Goal: Transaction & Acquisition: Book appointment/travel/reservation

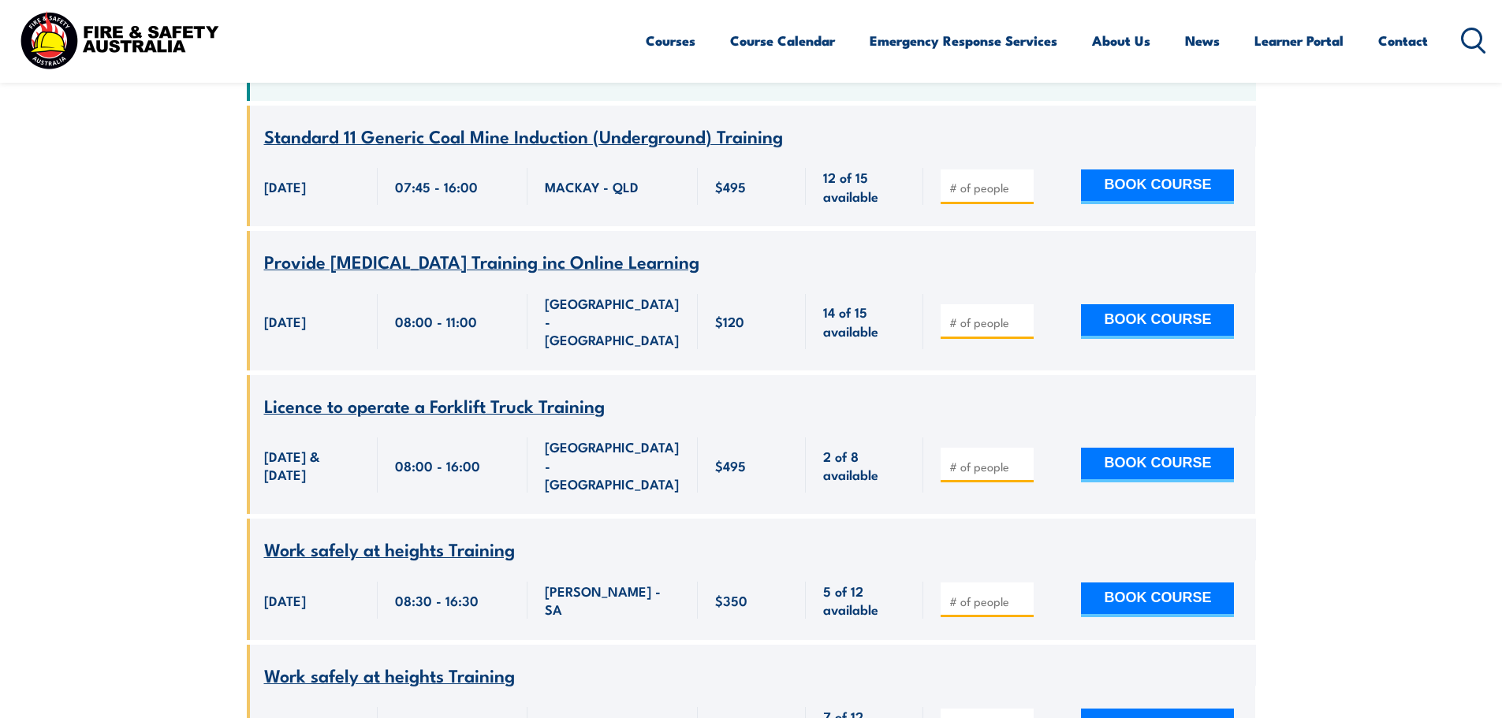
scroll to position [236, 0]
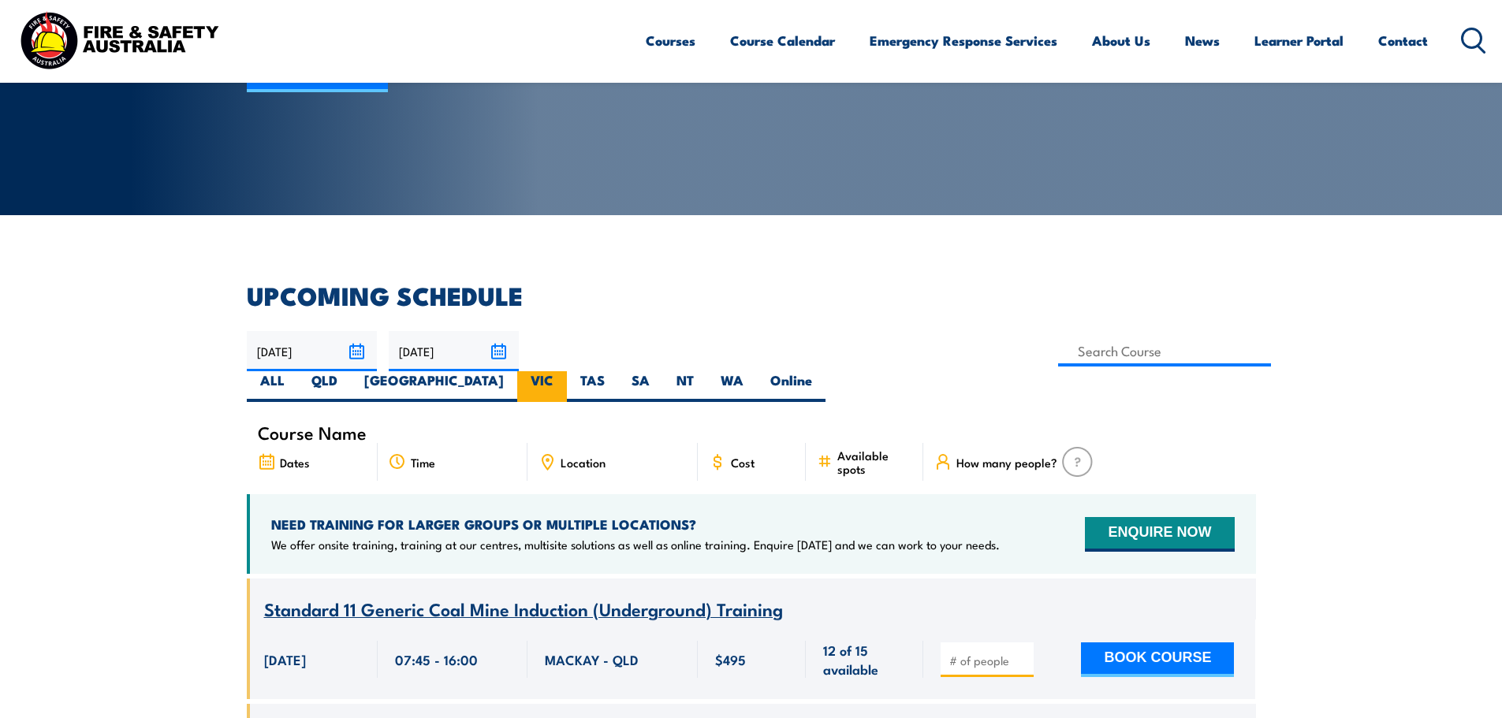
click at [567, 371] on label "VIC" at bounding box center [542, 386] width 50 height 31
click at [564, 371] on input "VIC" at bounding box center [558, 376] width 10 height 10
click at [326, 92] on link "Search courses" at bounding box center [317, 68] width 141 height 47
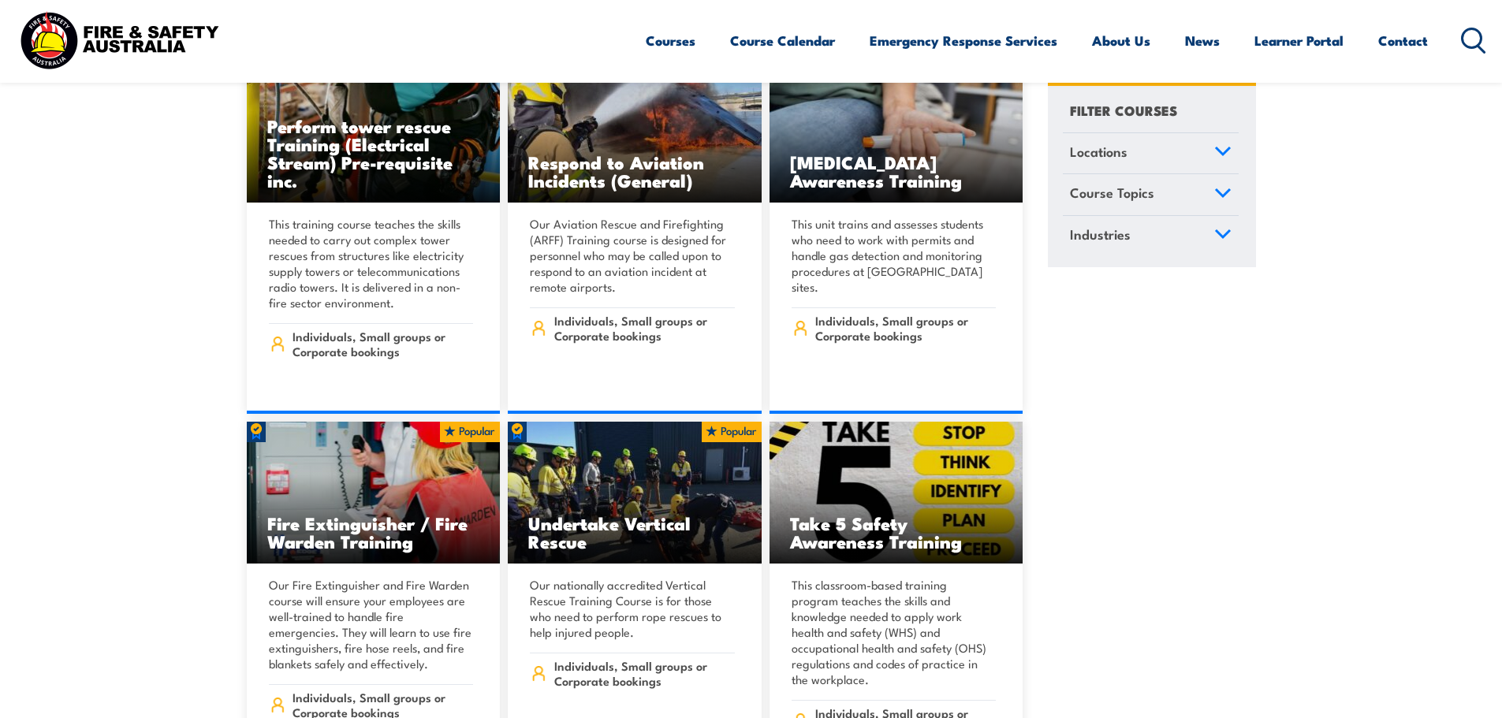
scroll to position [4572, 0]
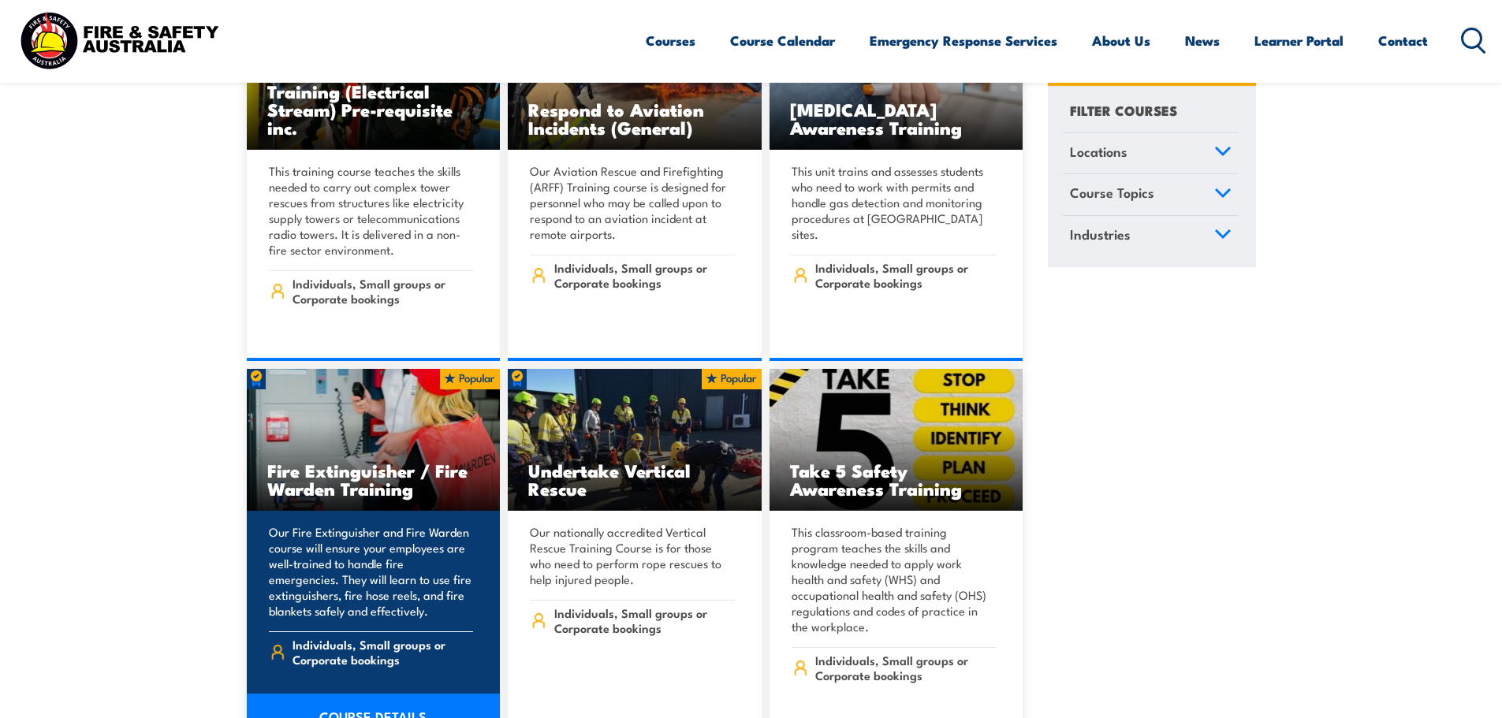
click at [407, 524] on p "Our Fire Extinguisher and Fire Warden course will ensure your employees are wel…" at bounding box center [371, 571] width 205 height 95
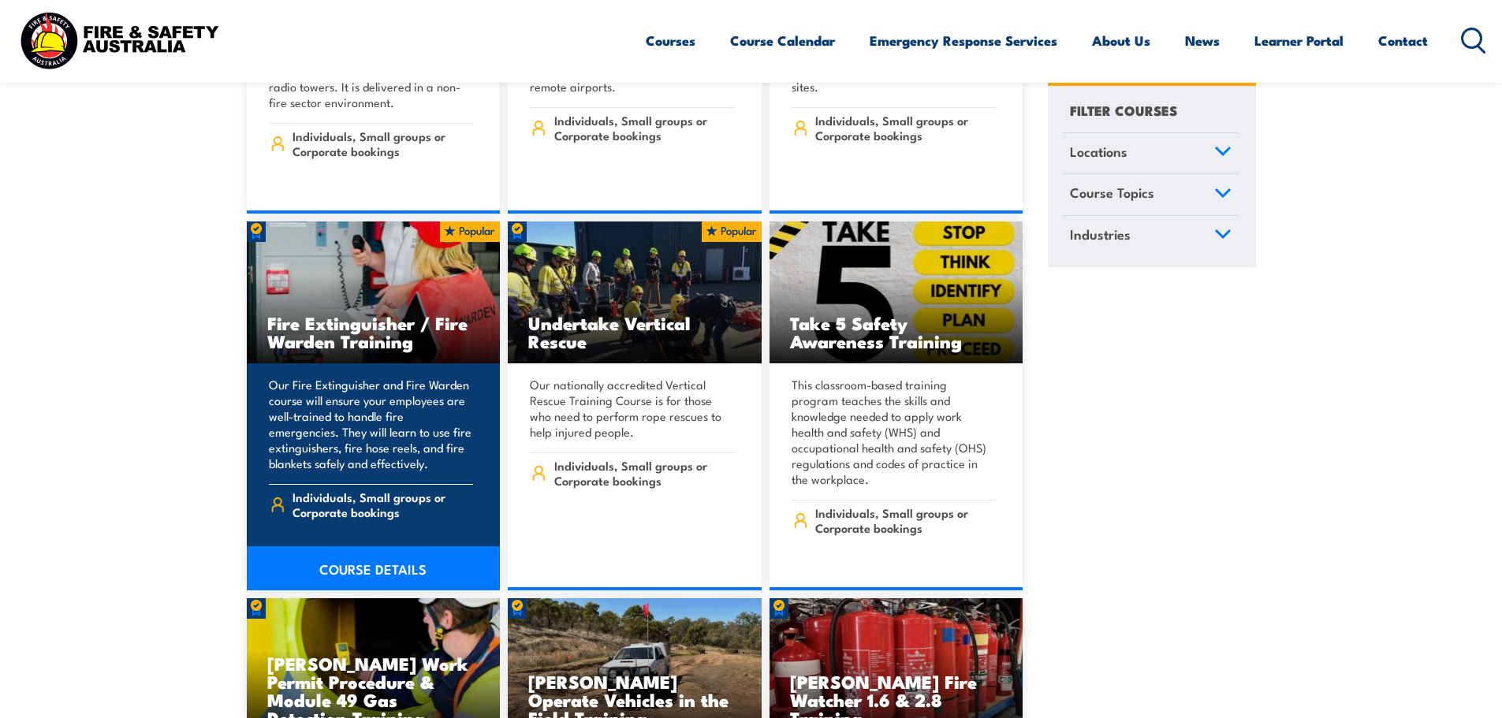
scroll to position [4729, 0]
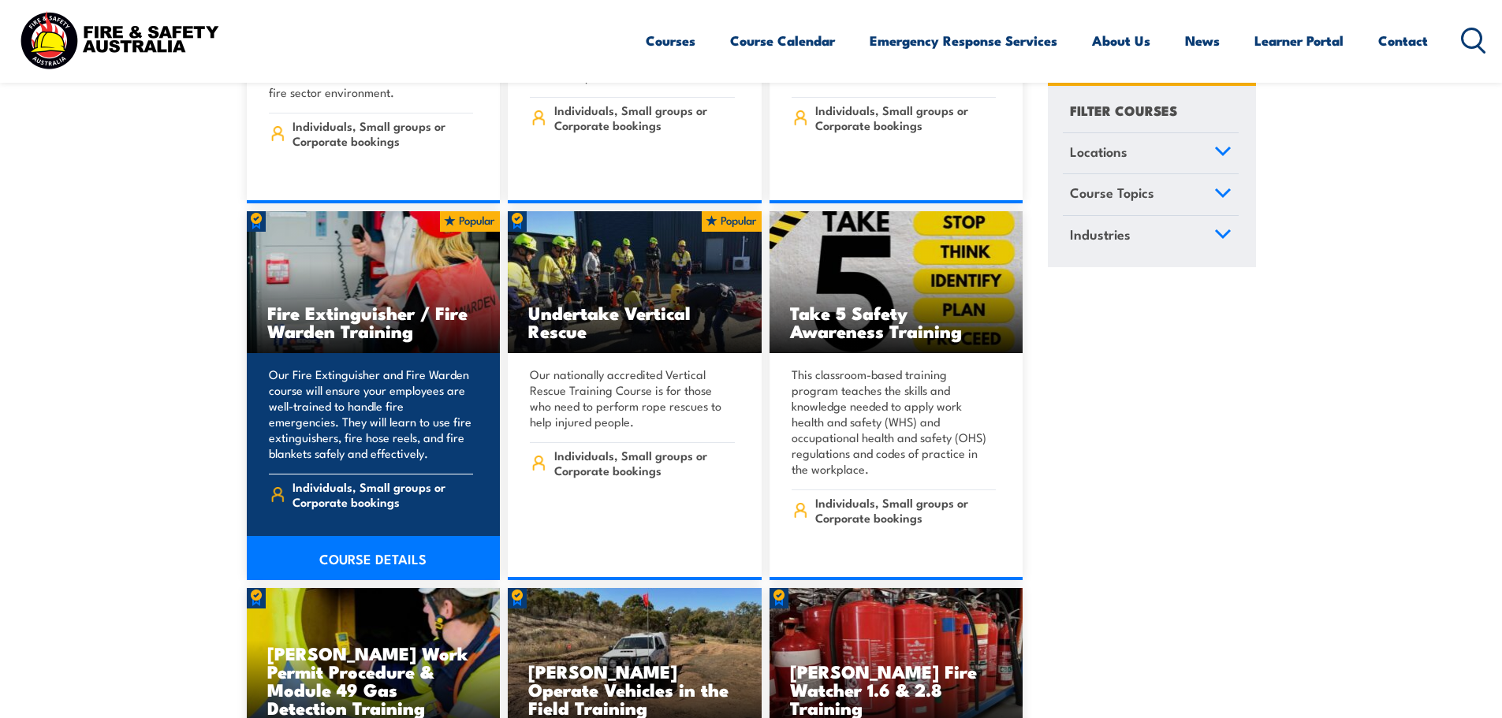
click at [393, 536] on link "COURSE DETAILS" at bounding box center [374, 558] width 254 height 44
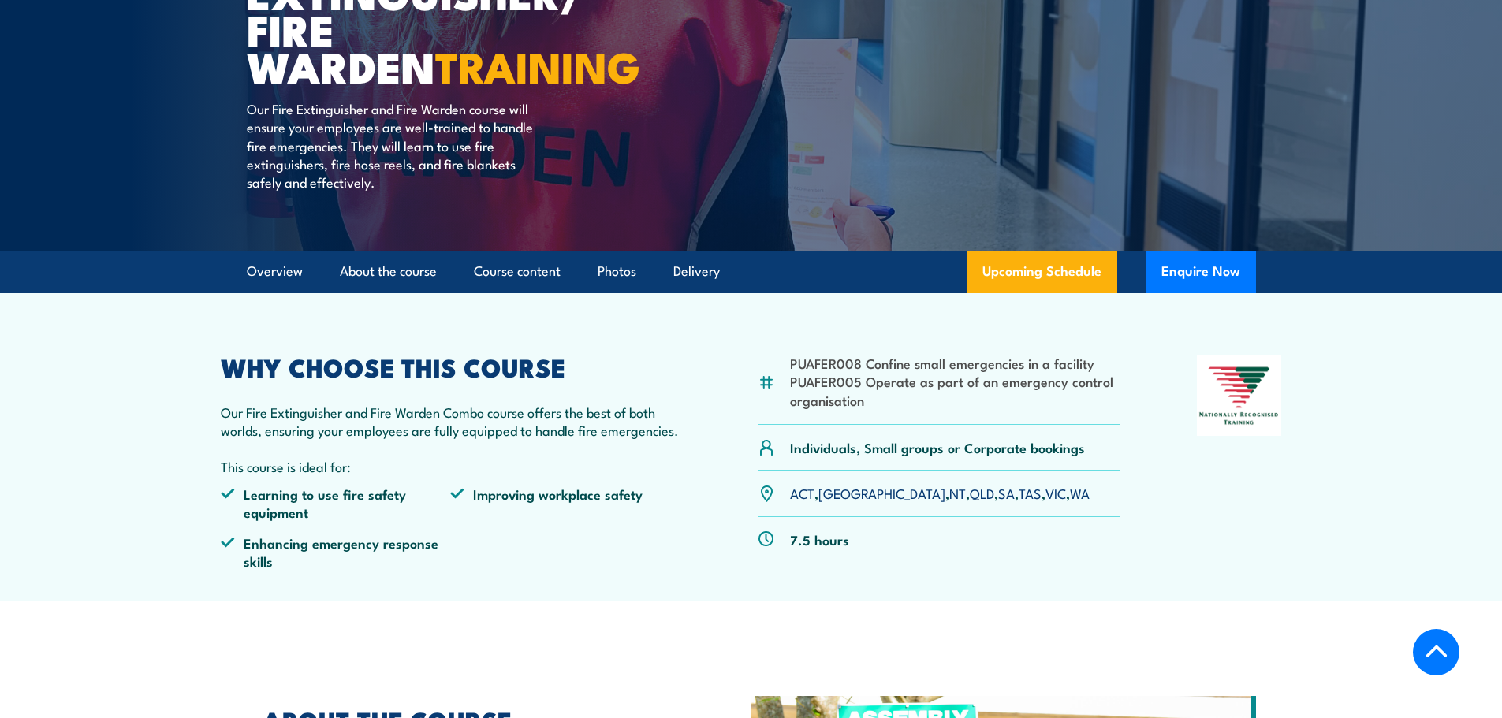
scroll to position [315, 0]
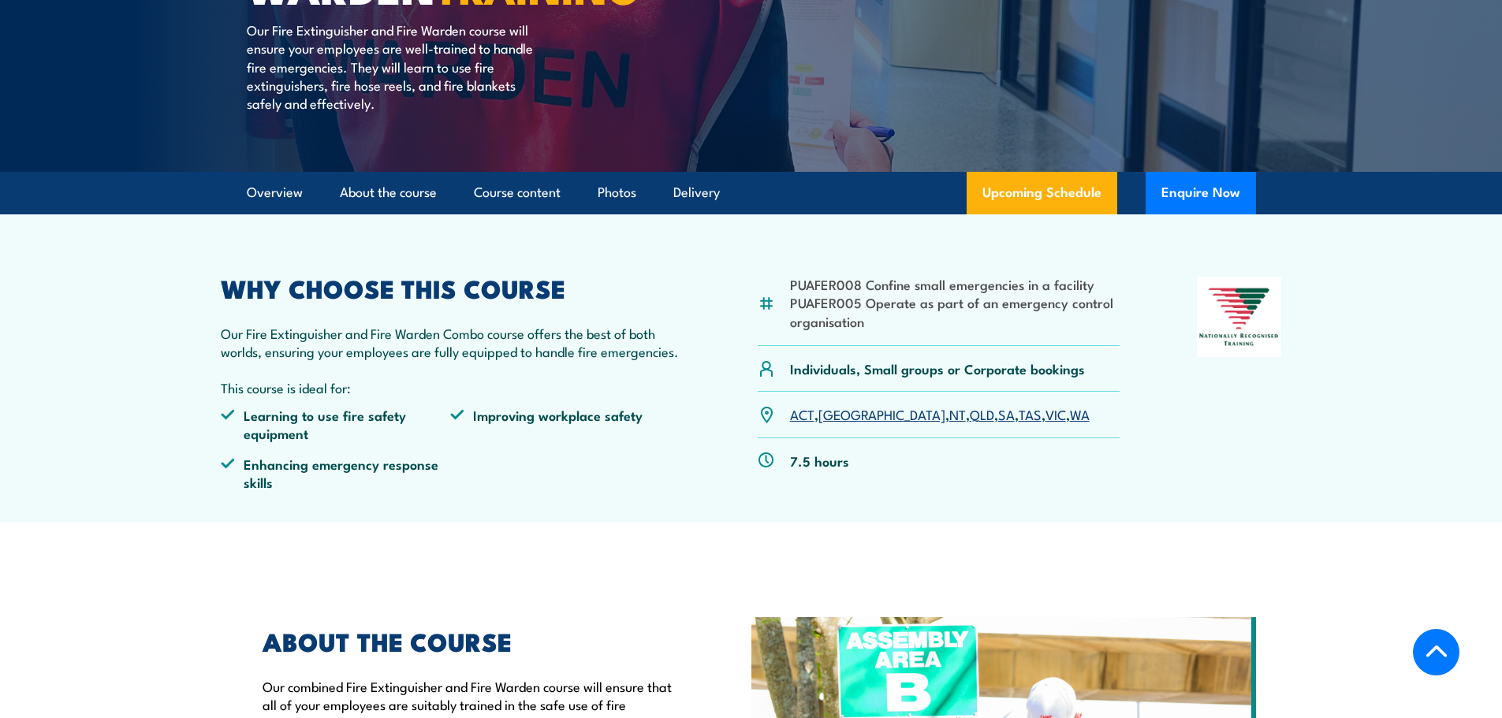
click at [1045, 419] on link "VIC" at bounding box center [1055, 413] width 20 height 19
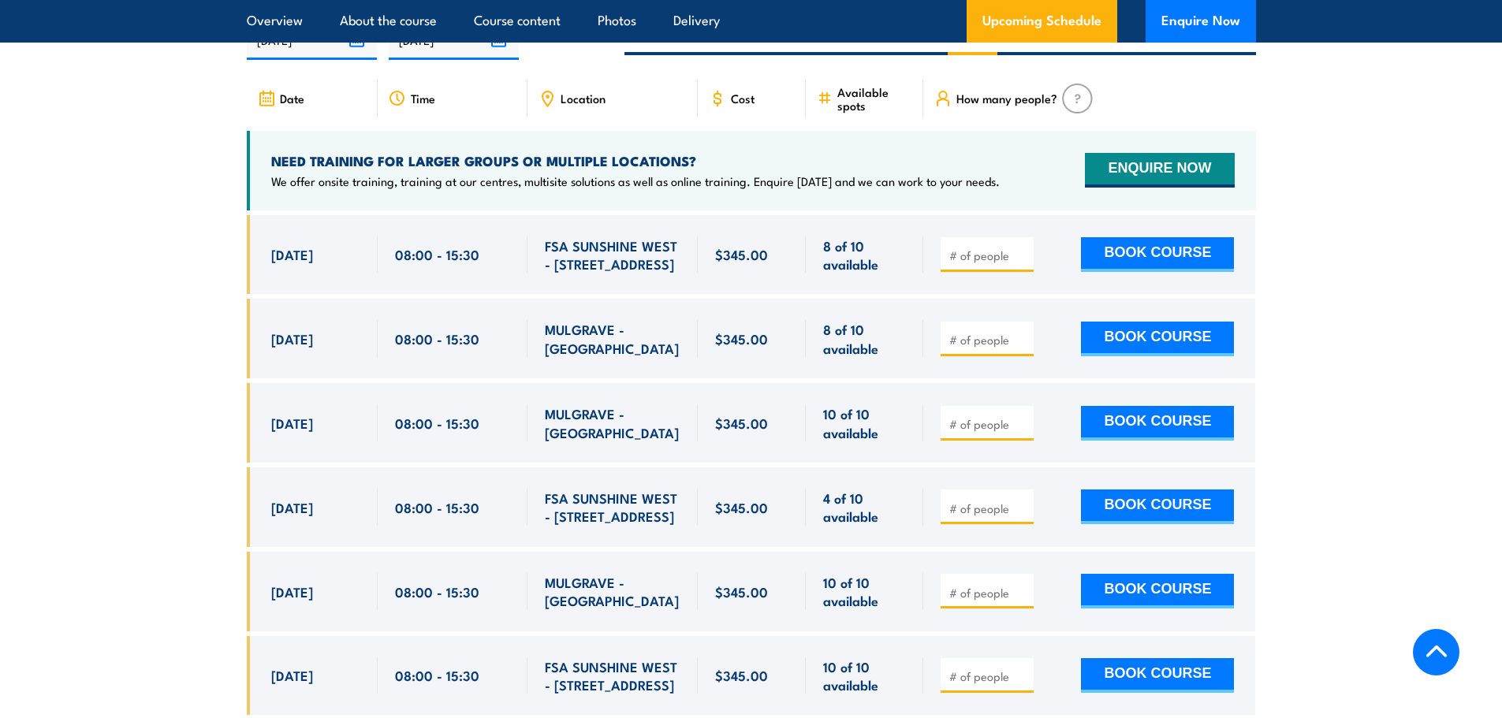
scroll to position [2667, 0]
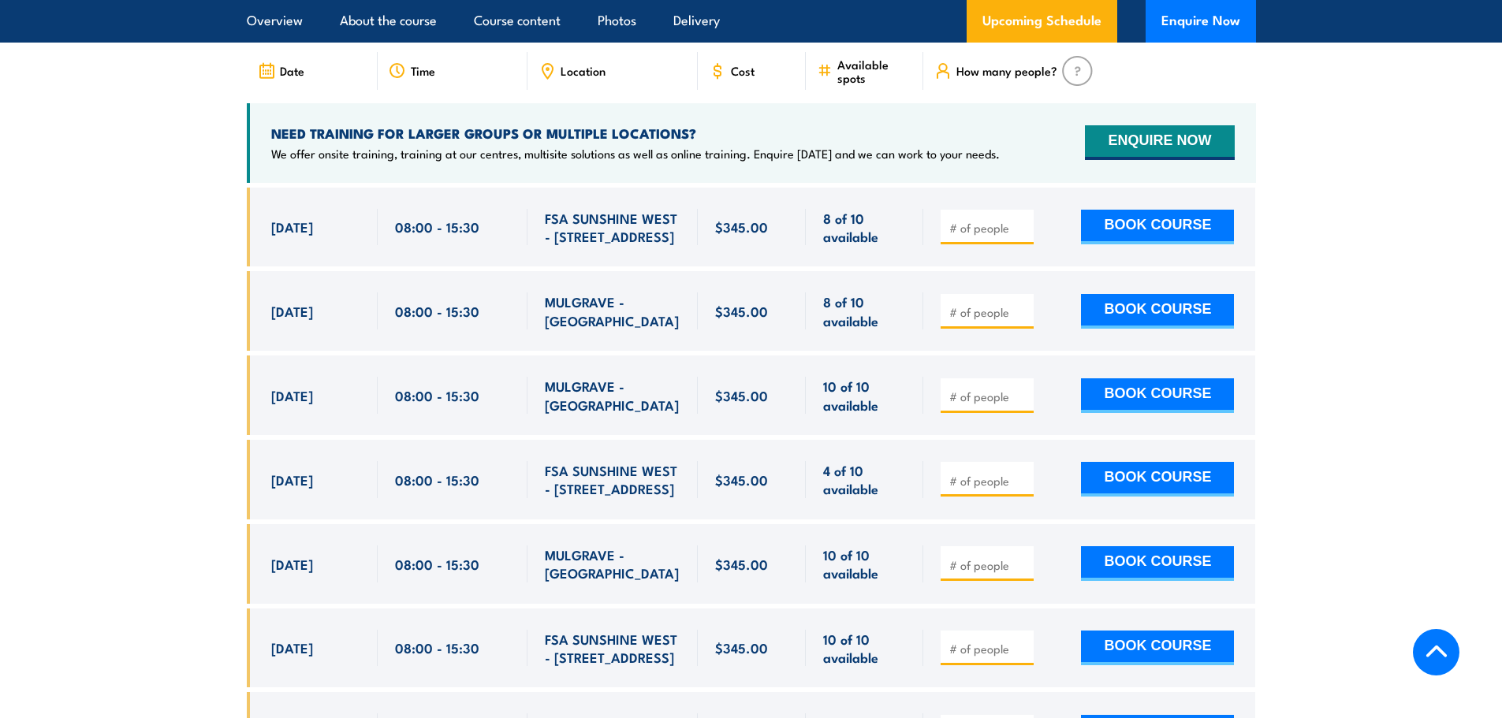
click at [965, 389] on input "number" at bounding box center [988, 397] width 79 height 16
type input "1"
click at [1022, 389] on input "1" at bounding box center [988, 397] width 79 height 16
click at [1107, 378] on button "BOOK COURSE" at bounding box center [1157, 395] width 153 height 35
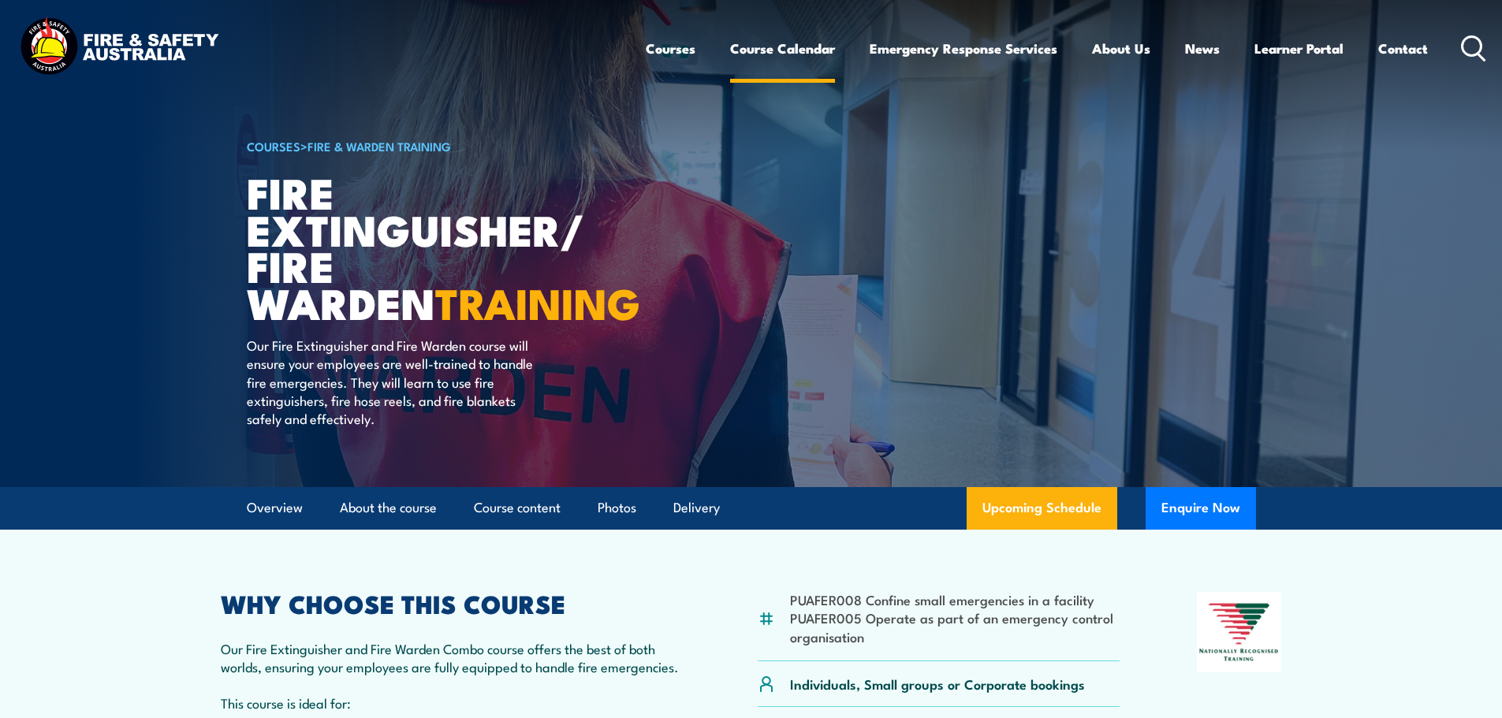
click at [746, 47] on link "Course Calendar" at bounding box center [782, 49] width 105 height 42
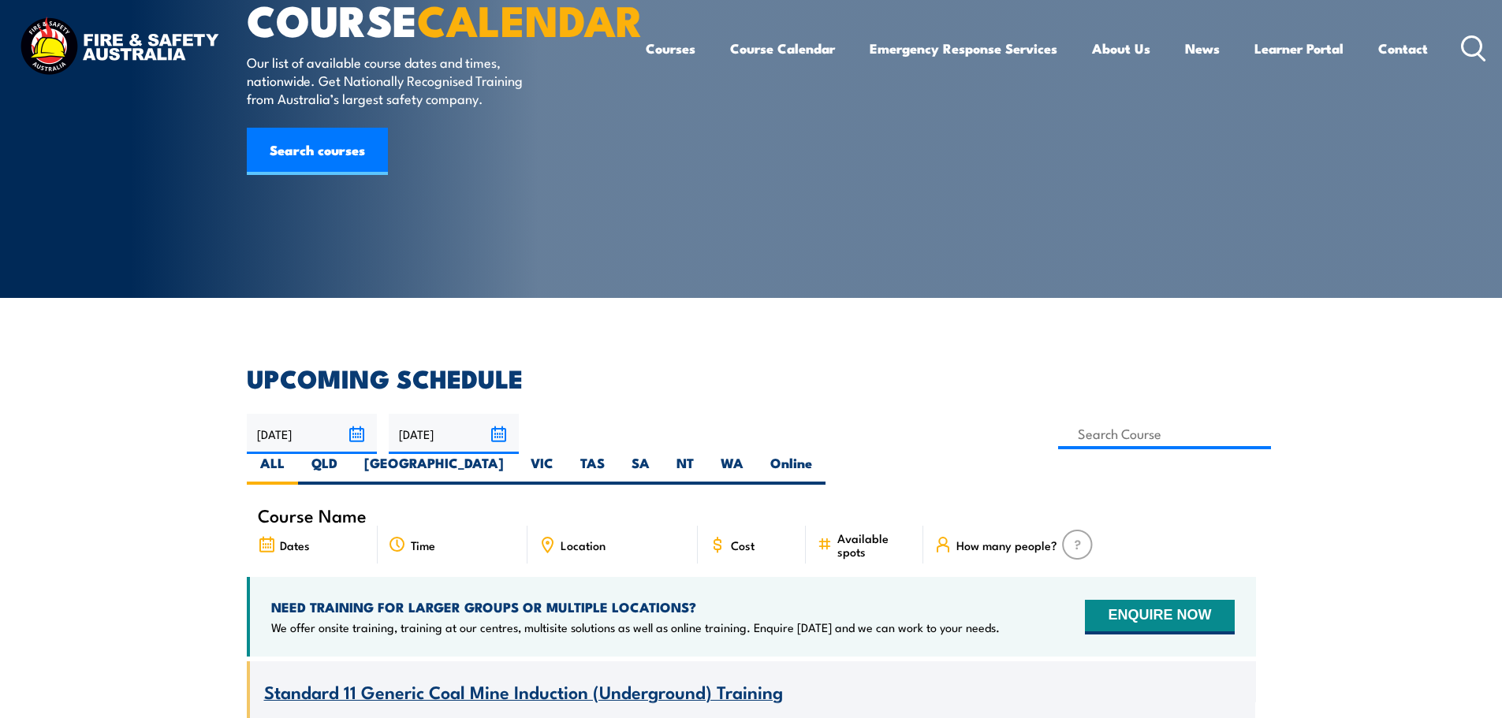
scroll to position [158, 0]
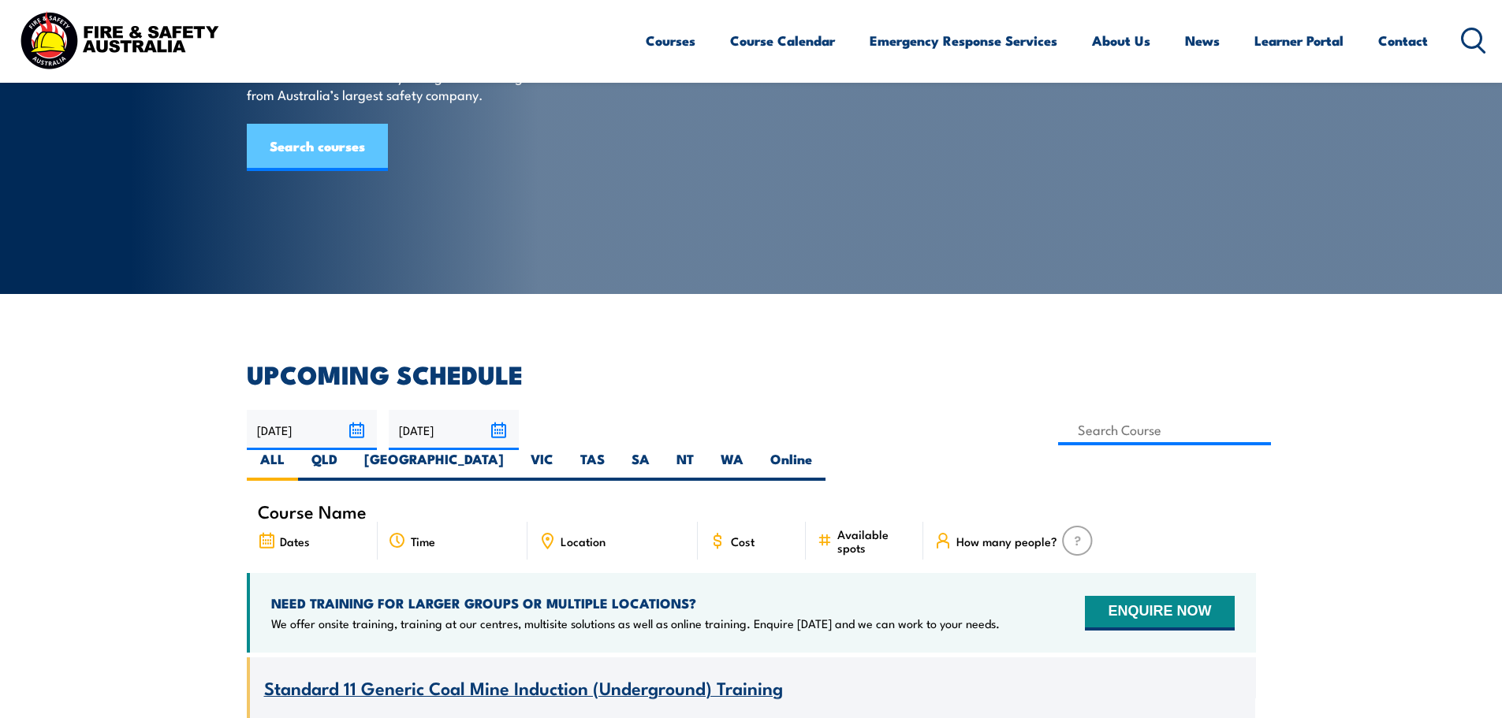
click at [363, 171] on link "Search courses" at bounding box center [317, 147] width 141 height 47
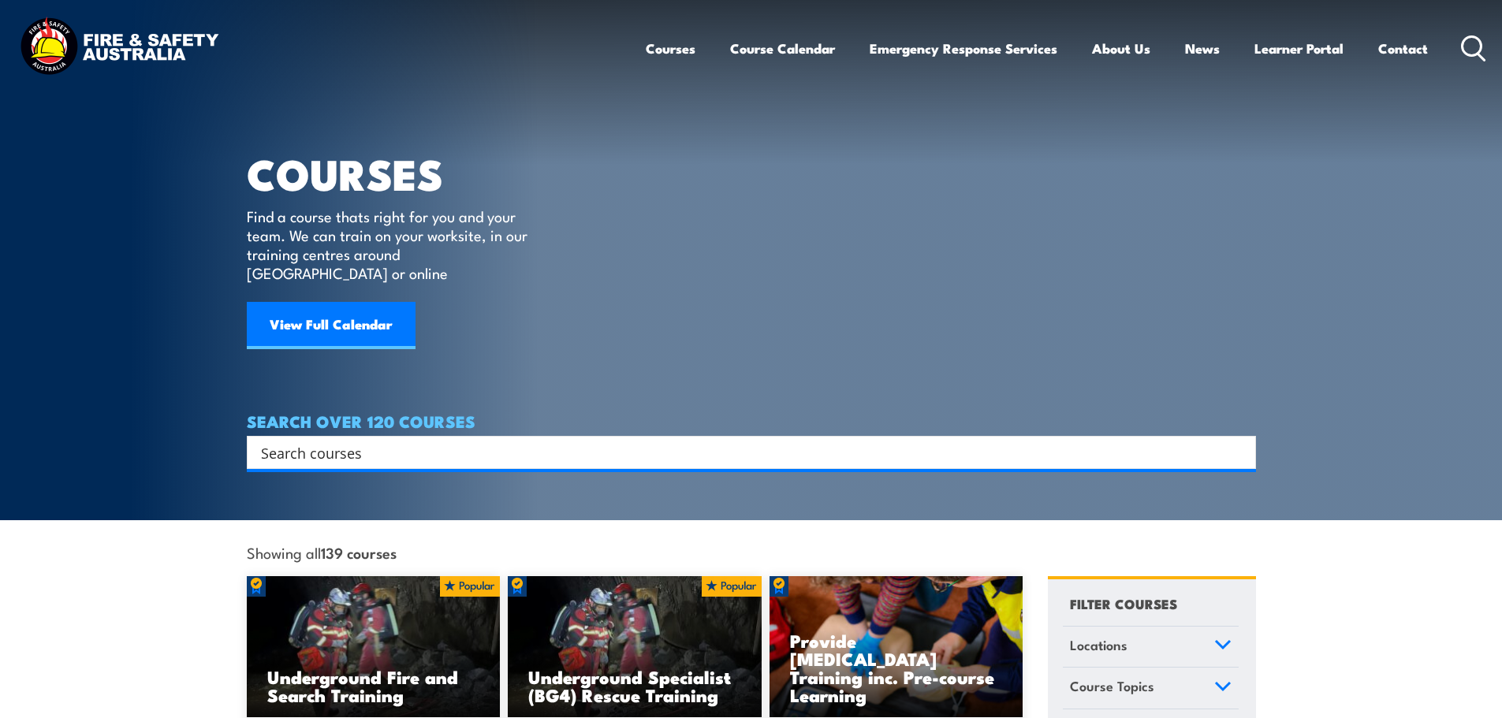
click at [361, 441] on input "Search input" at bounding box center [741, 453] width 960 height 24
type input "fire warden"
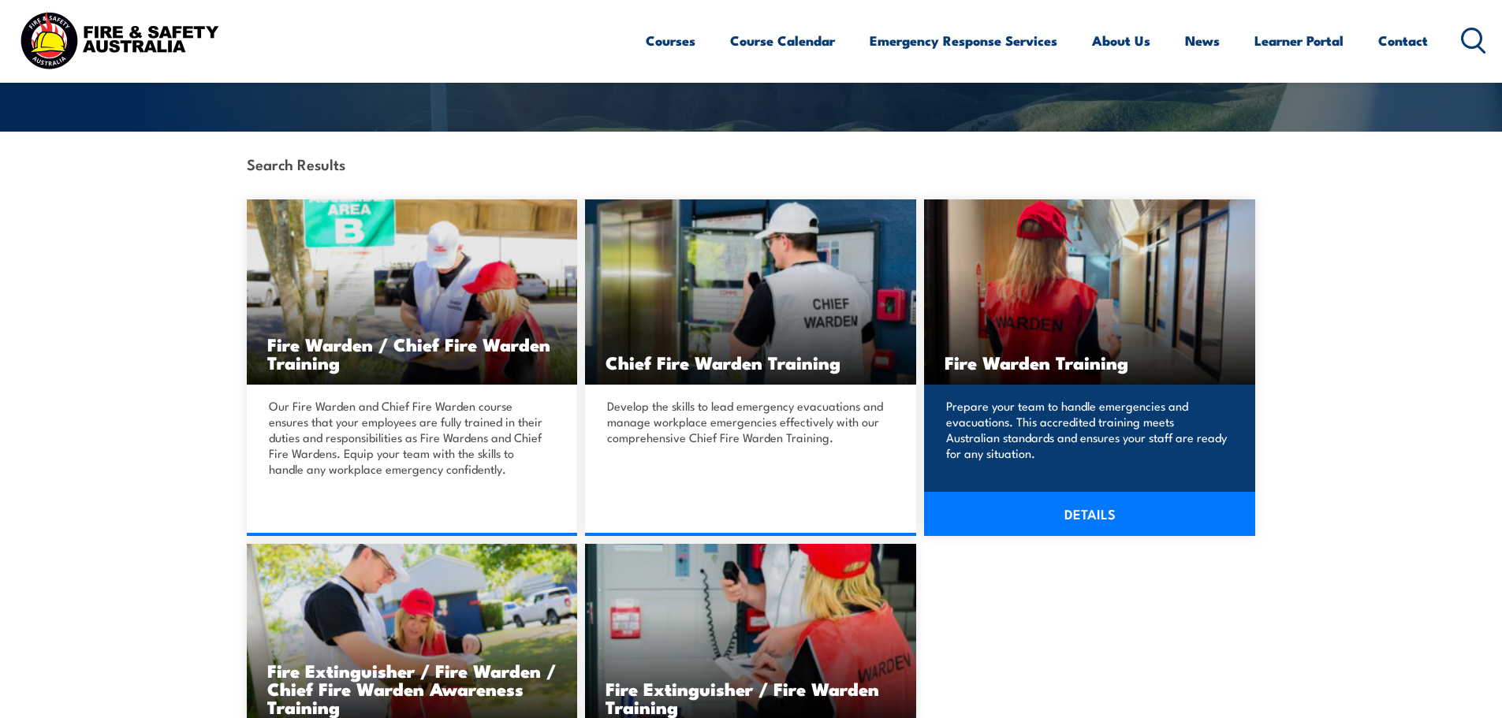
scroll to position [394, 0]
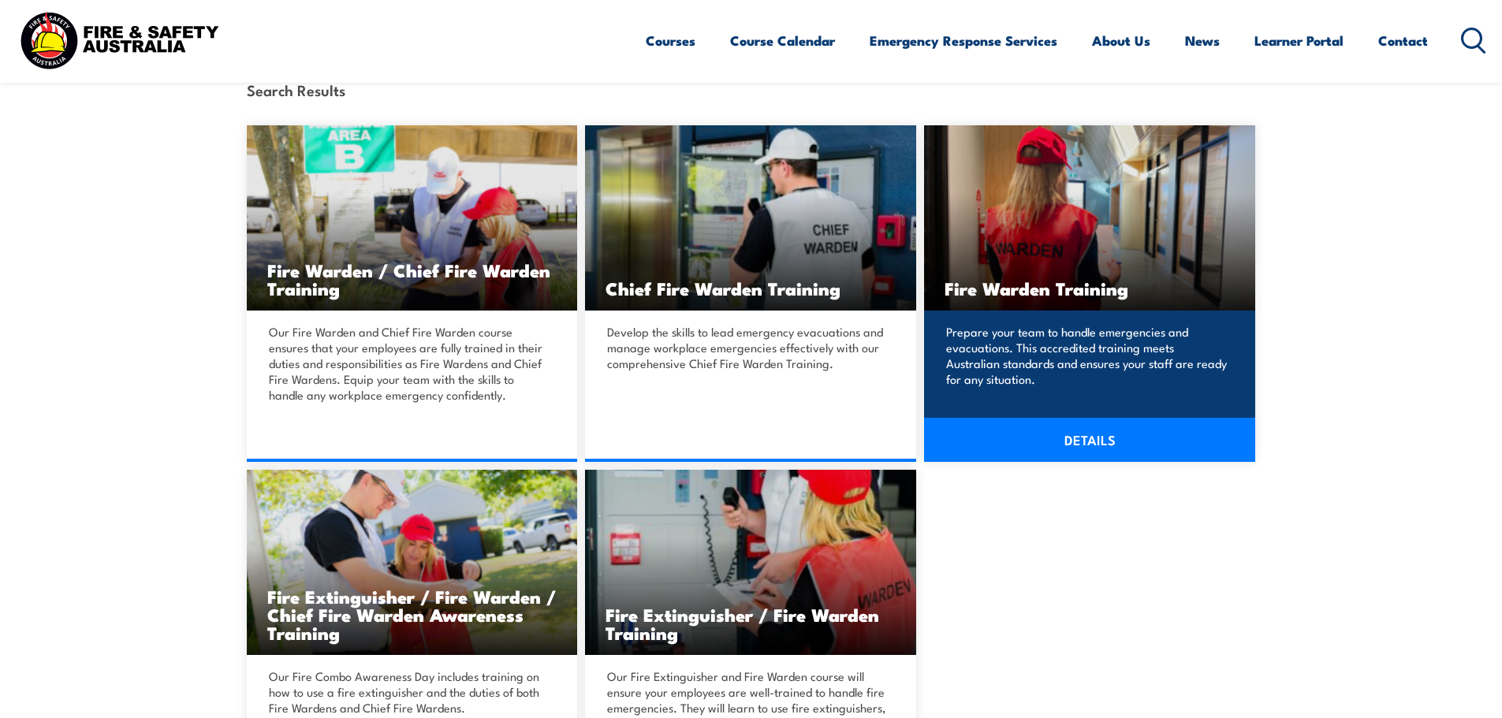
click at [1025, 434] on link "DETAILS" at bounding box center [1089, 440] width 331 height 44
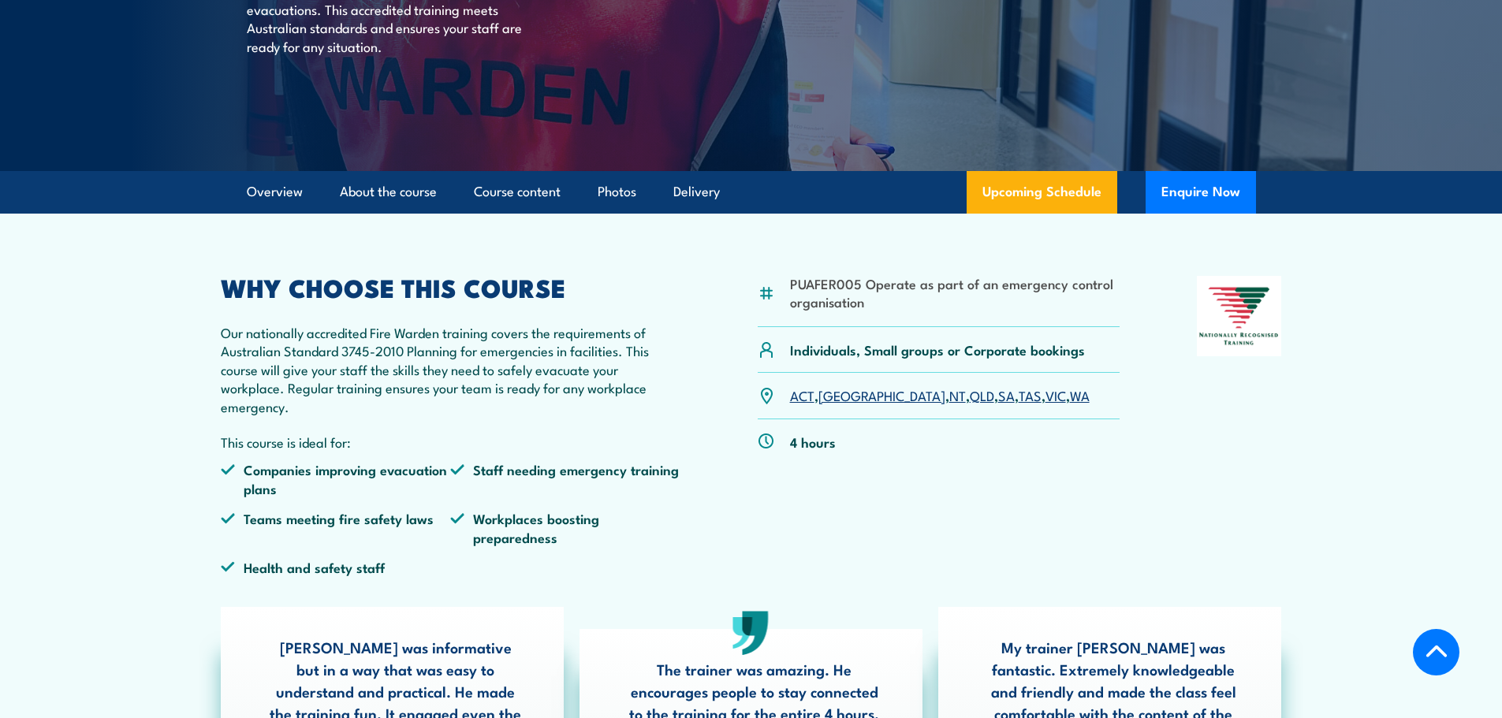
scroll to position [394, 0]
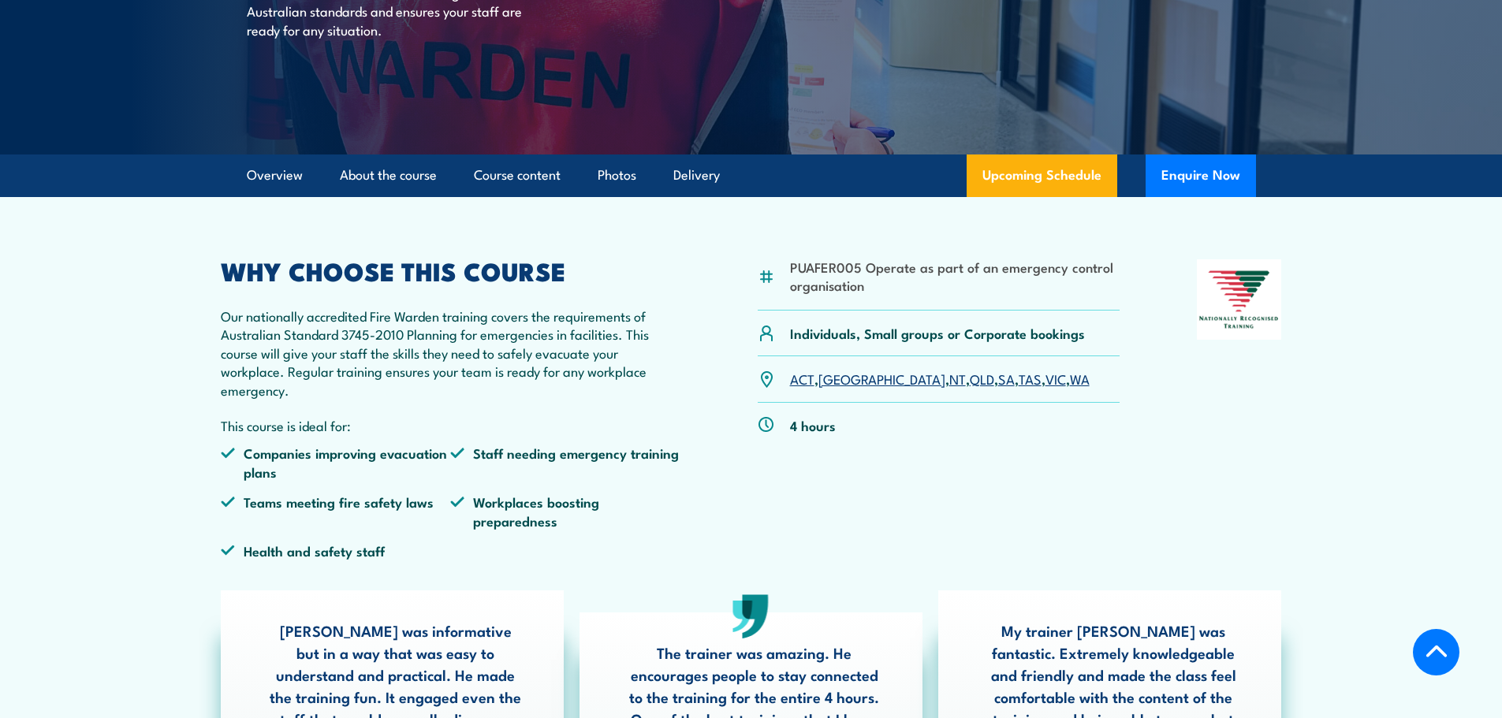
click at [1045, 381] on link "VIC" at bounding box center [1055, 378] width 20 height 19
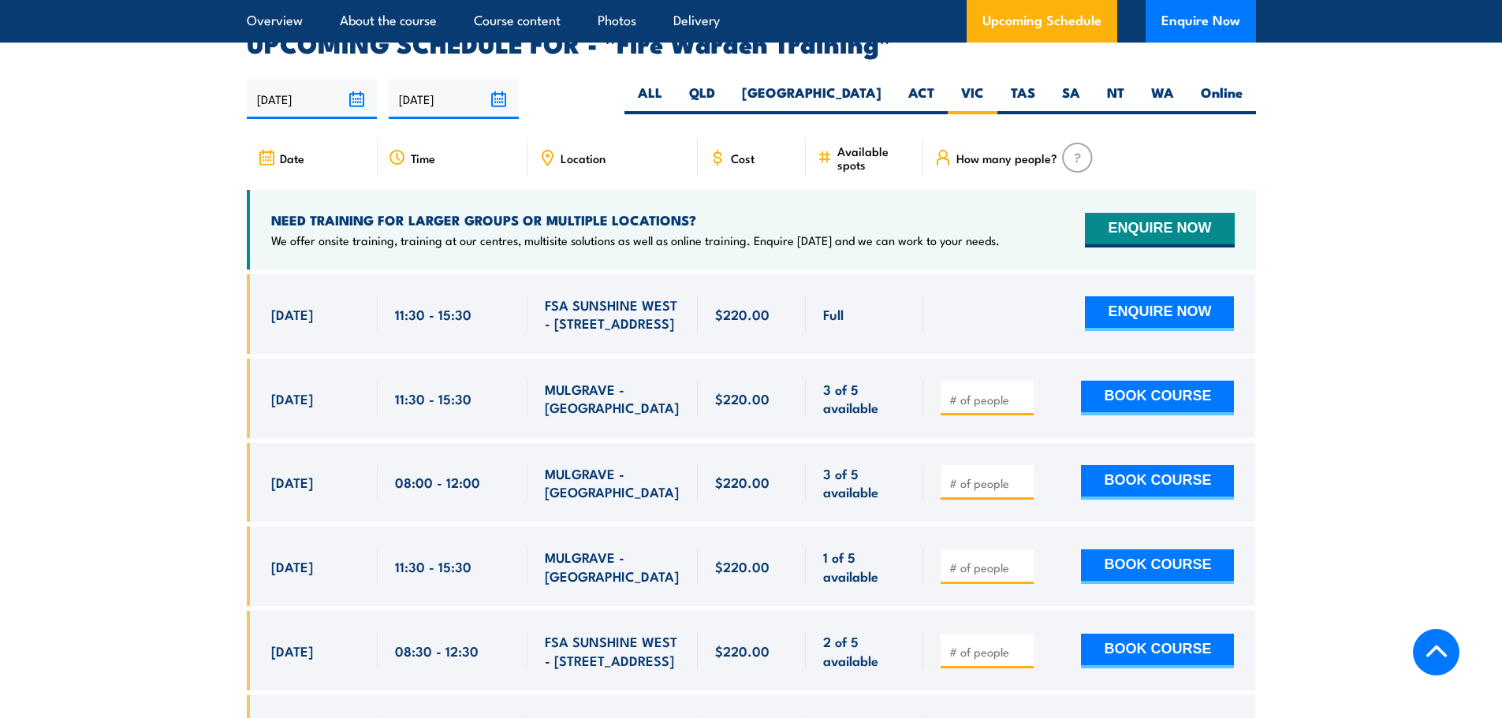
scroll to position [3028, 0]
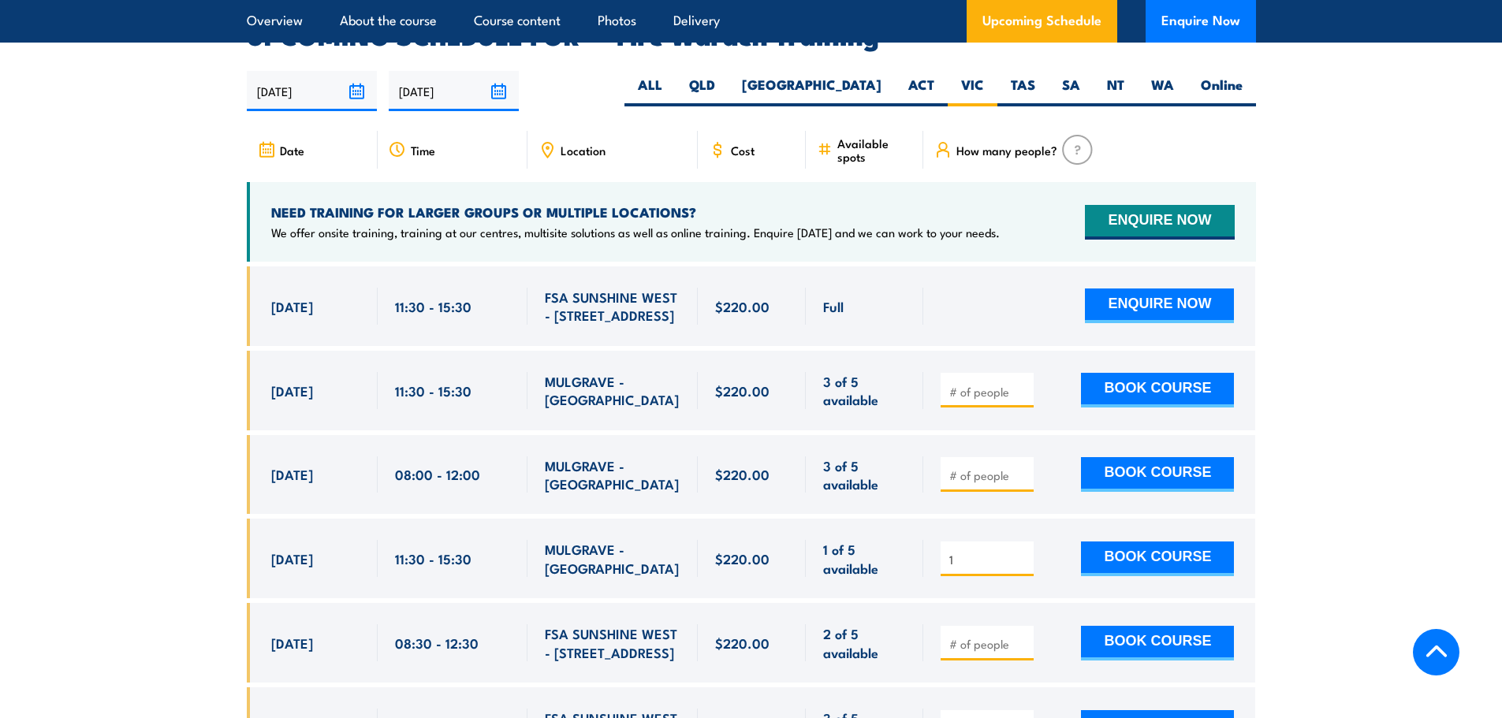
type input "1"
click at [1023, 552] on input "1" at bounding box center [988, 560] width 79 height 16
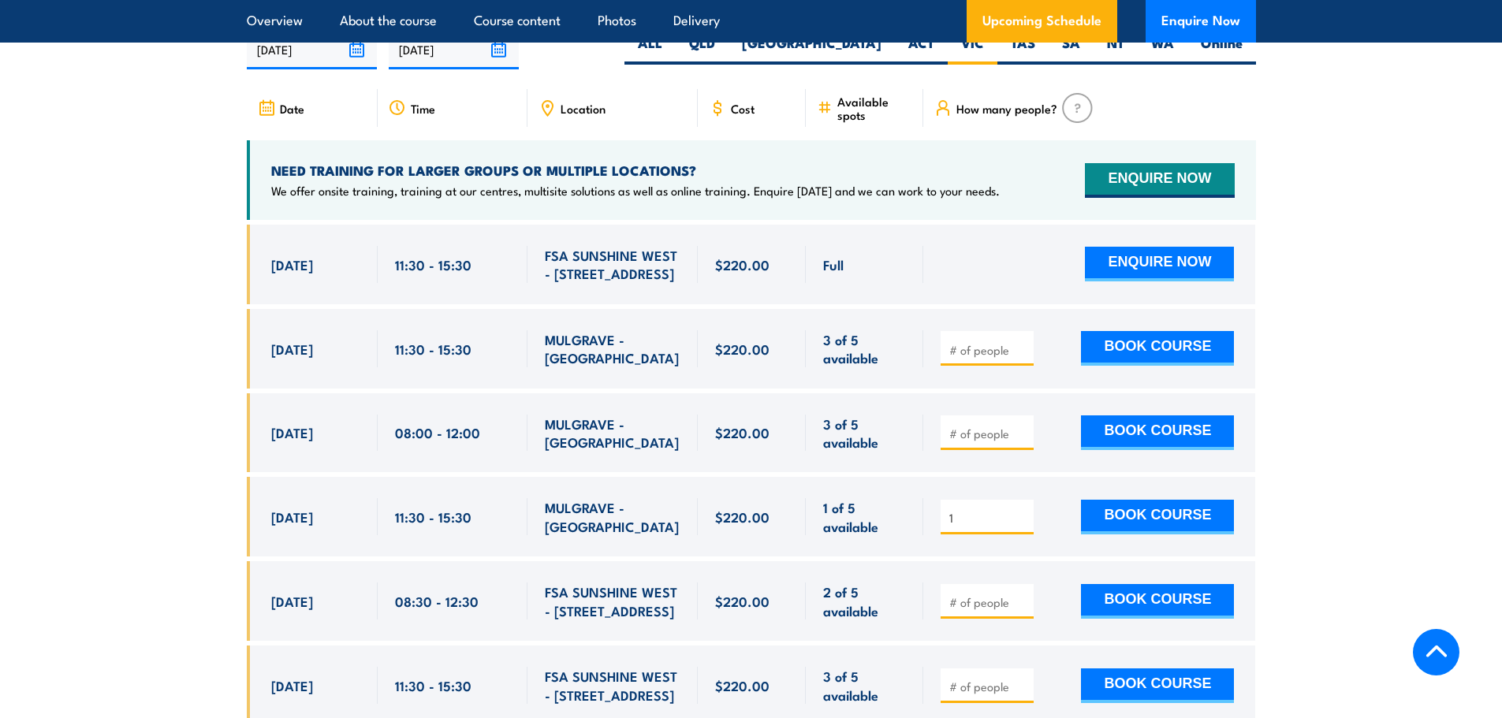
scroll to position [3107, 0]
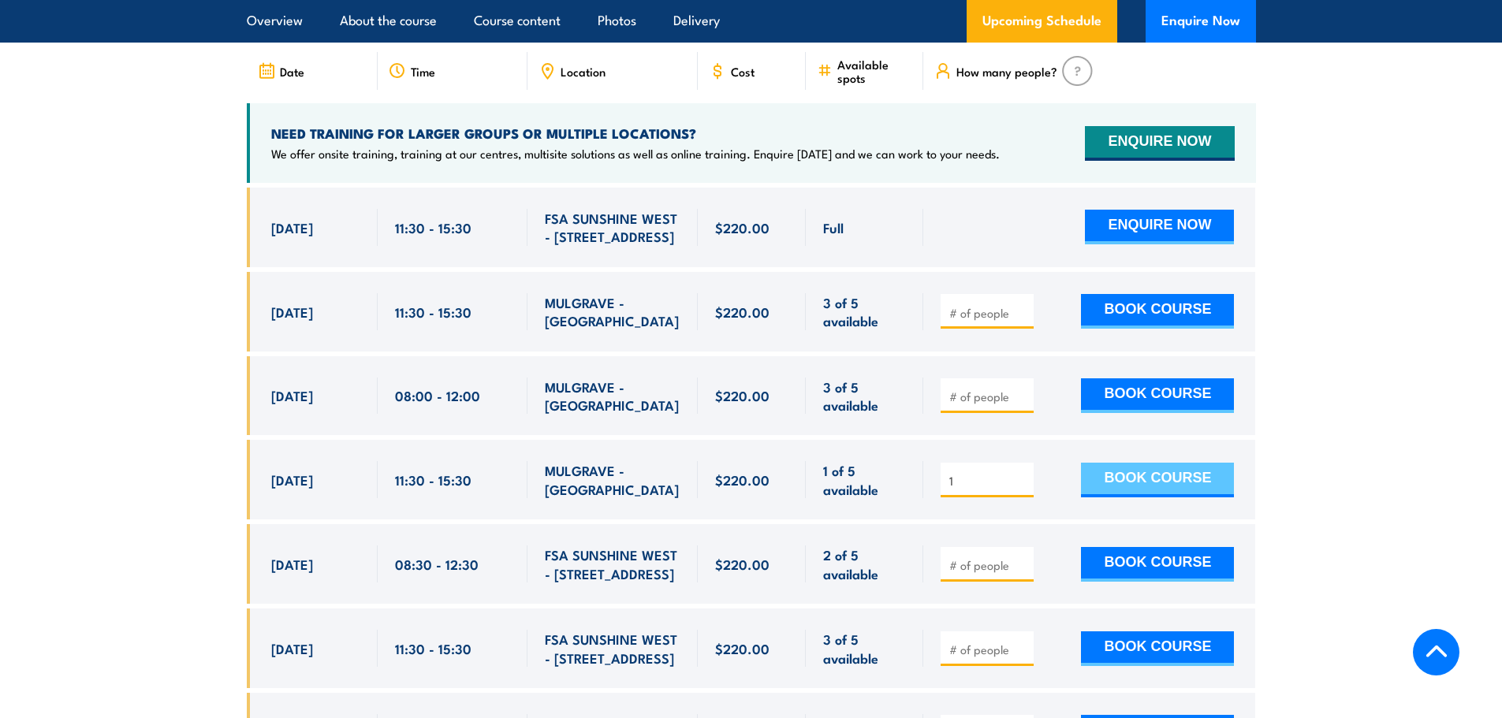
click at [1137, 463] on button "BOOK COURSE" at bounding box center [1157, 480] width 153 height 35
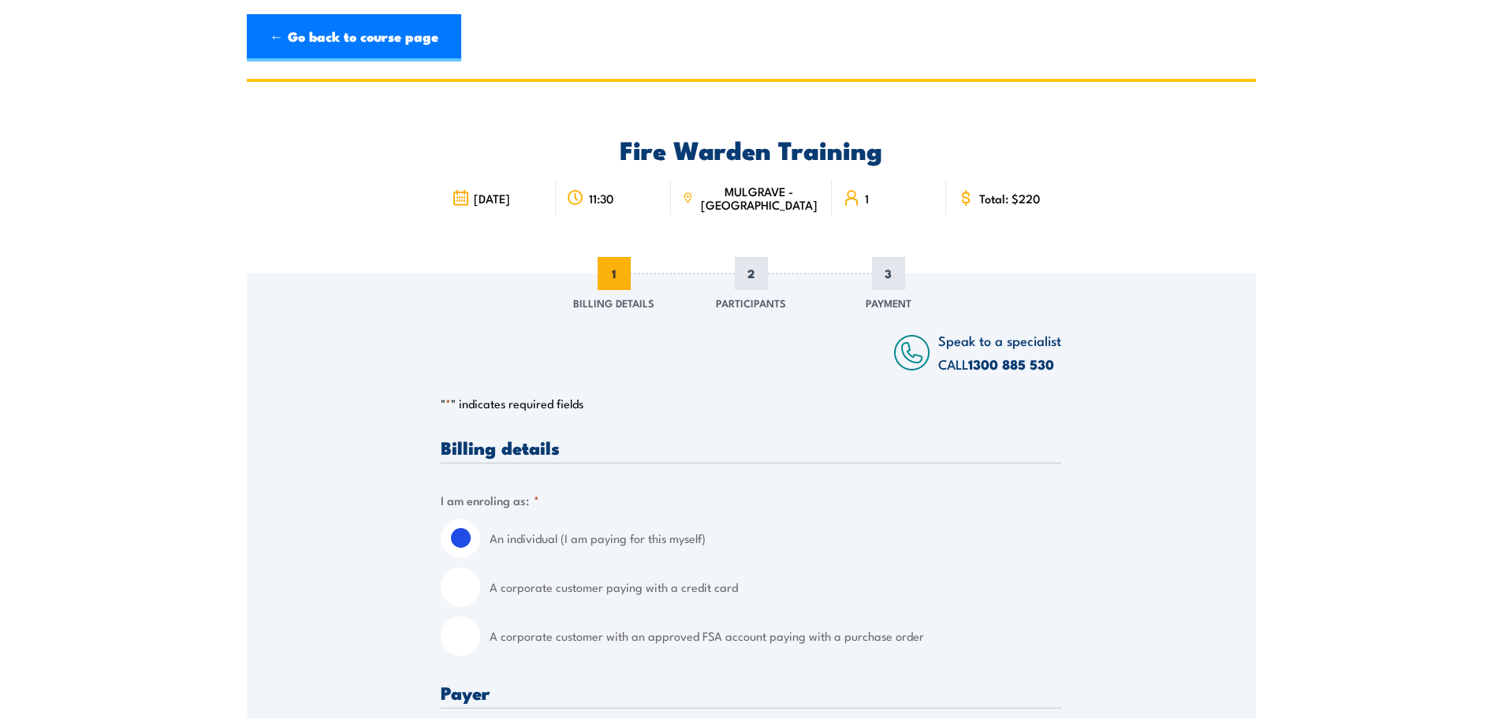
click at [480, 642] on div "A corporate customer with an approved FSA account paying with a purchase order" at bounding box center [751, 635] width 620 height 39
click at [468, 637] on input "A corporate customer with an approved FSA account paying with a purchase order" at bounding box center [460, 635] width 39 height 39
radio input "true"
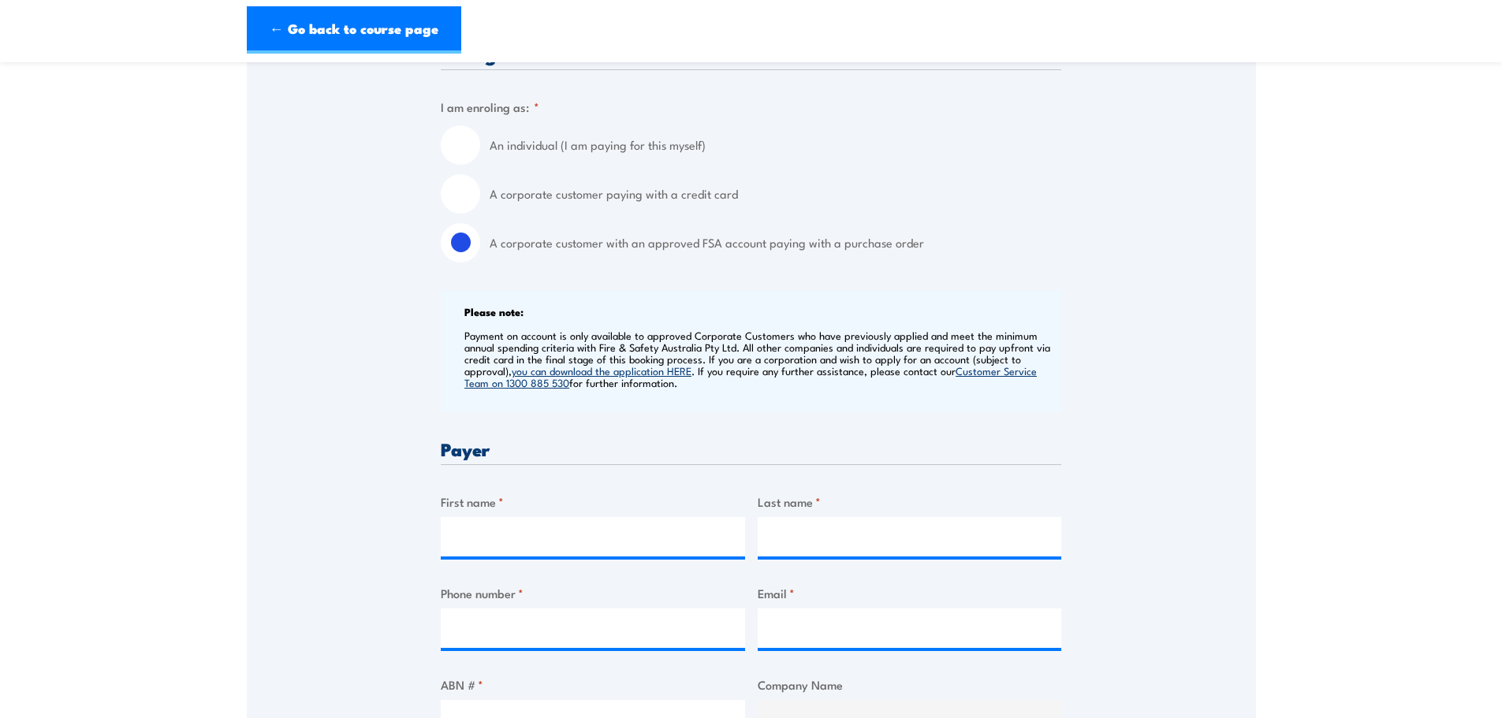
scroll to position [394, 0]
click at [549, 526] on input "First name *" at bounding box center [593, 535] width 304 height 39
type input "KIm"
type input "p"
click input "Previous" at bounding box center [0, 0] width 0 height 0
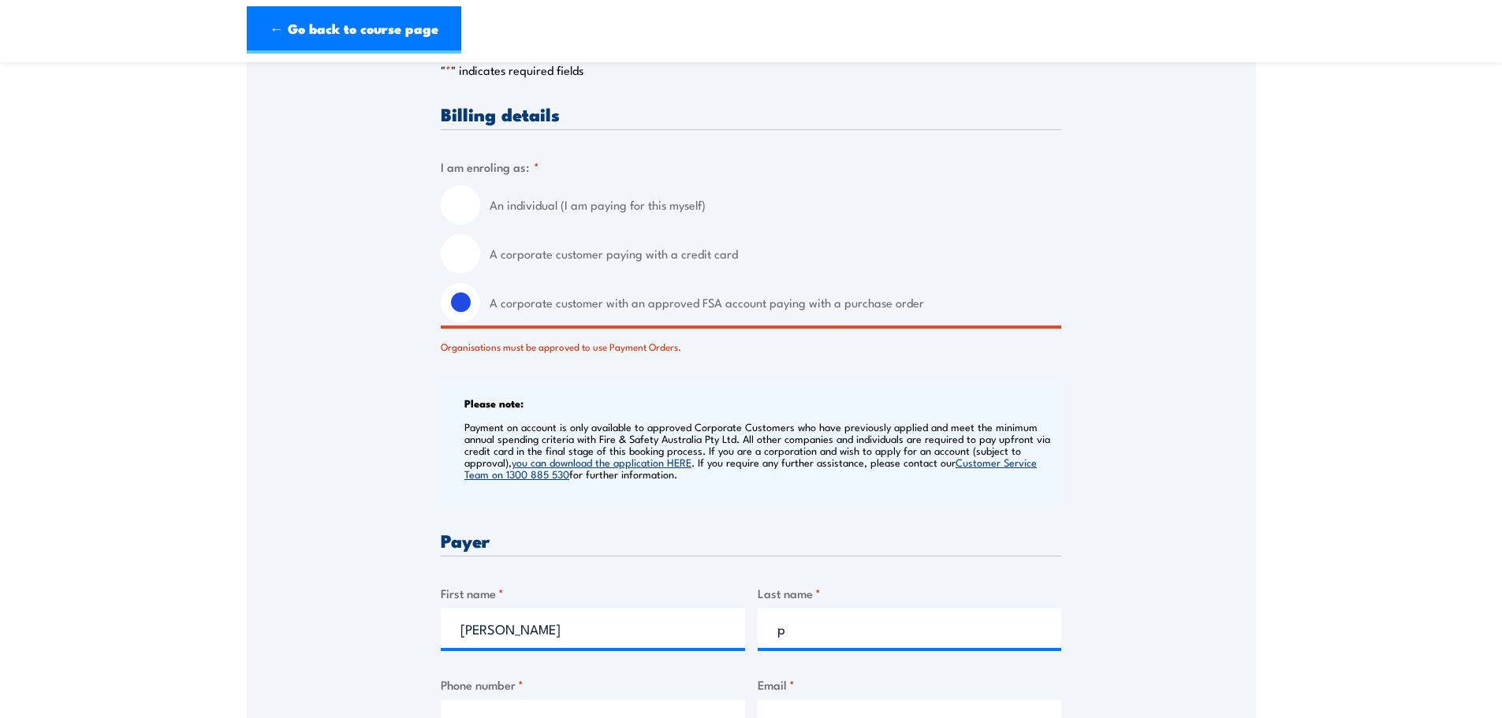
scroll to position [552, 0]
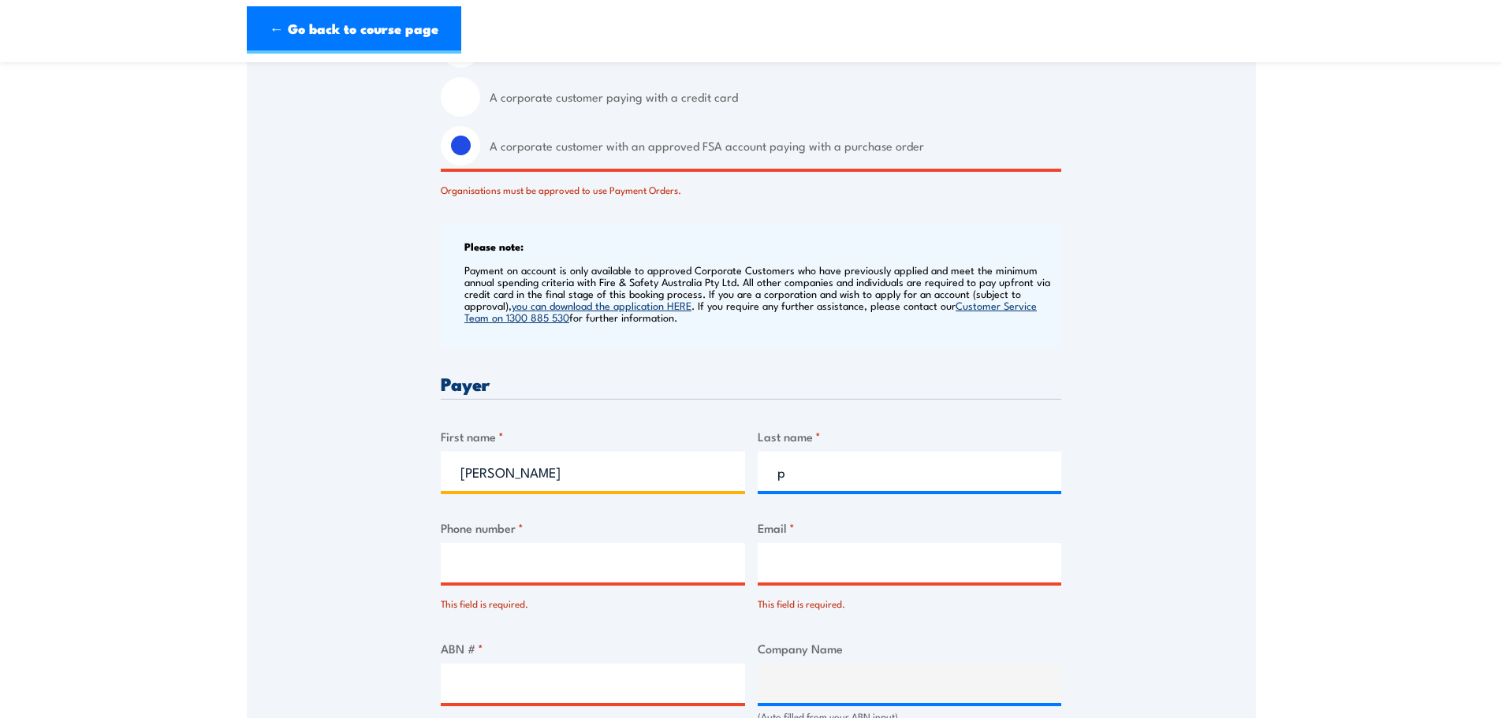
click at [521, 476] on input "KIm" at bounding box center [593, 471] width 304 height 39
type input "Kim"
type input "0385673000"
click at [820, 466] on input "p" at bounding box center [909, 471] width 304 height 39
type input "Pentreath"
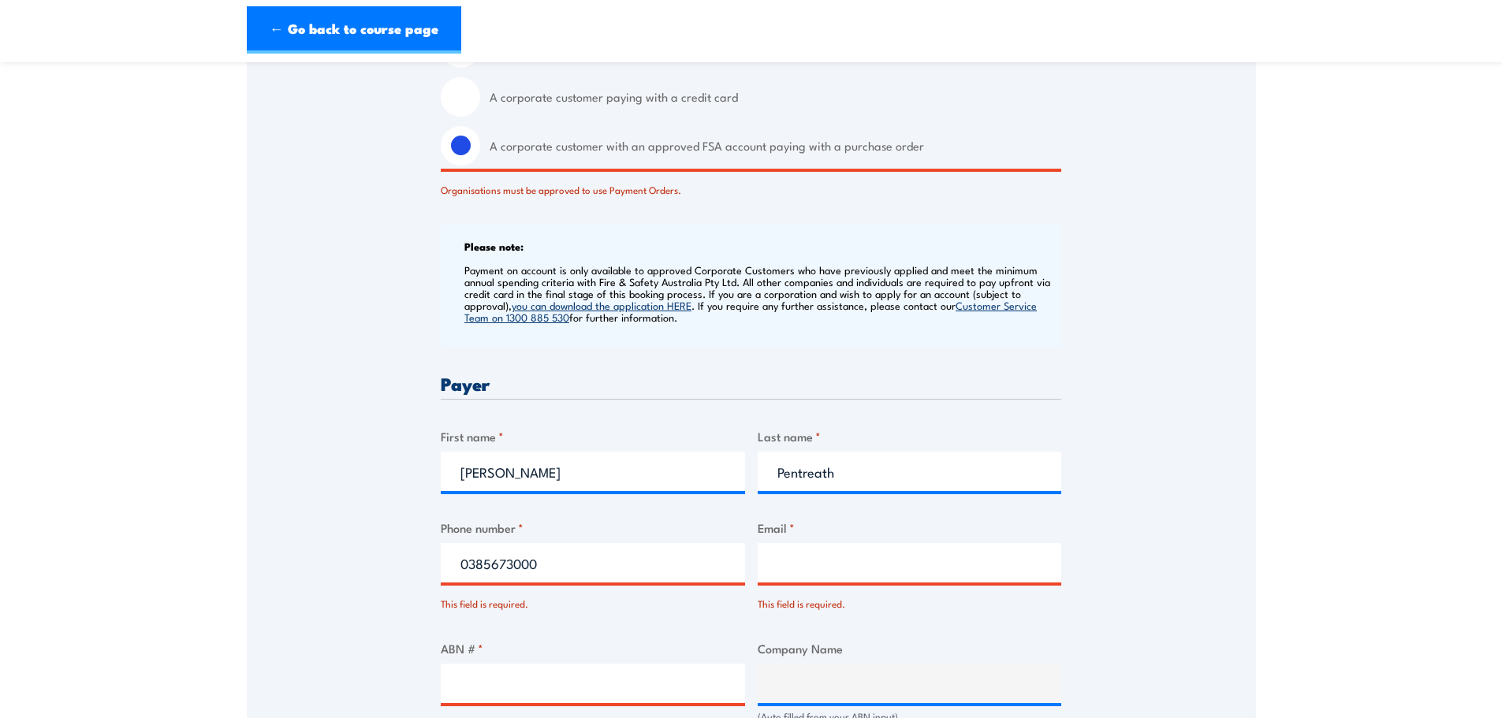
click at [794, 562] on input "Email *" at bounding box center [909, 562] width 304 height 39
type input "kim@futuresleep.com.au"
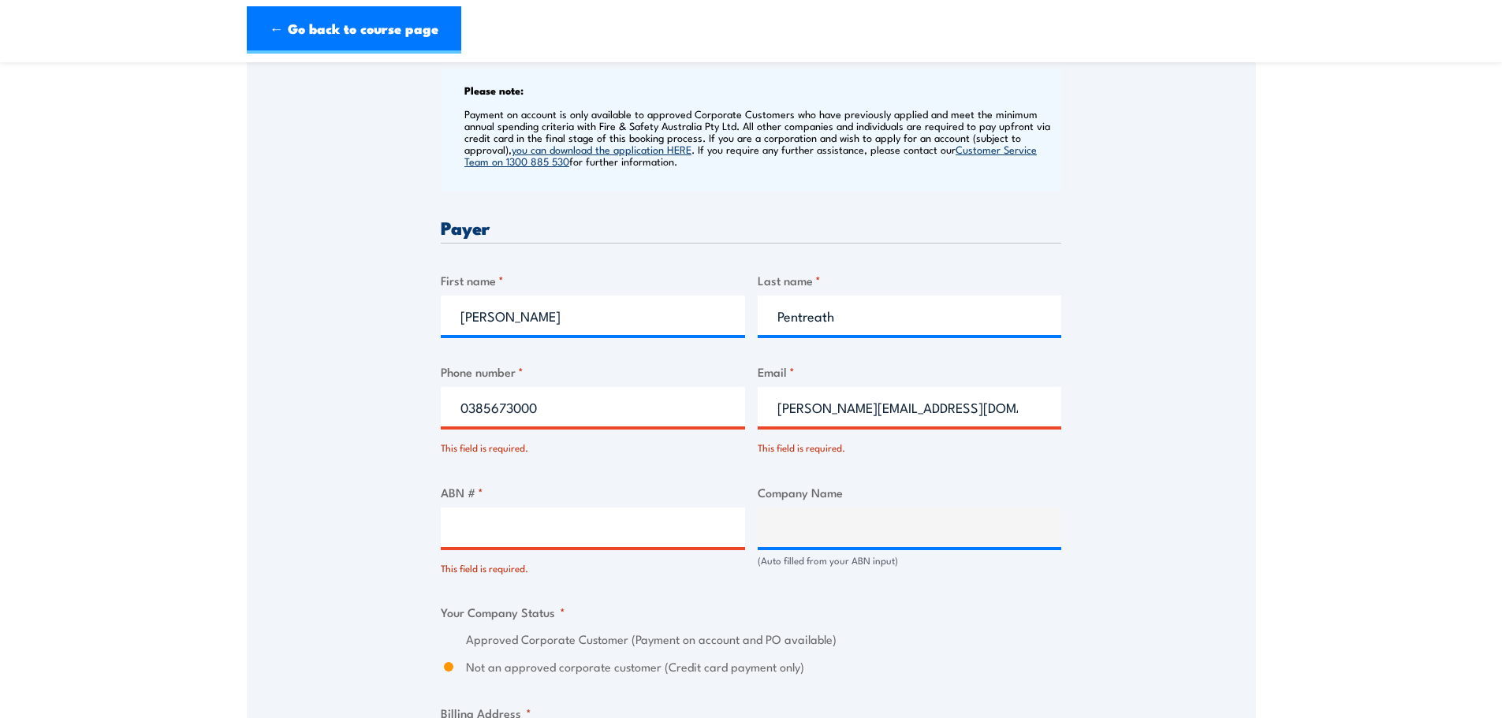
scroll to position [709, 0]
type input "94602775959"
click input "Previous" at bounding box center [0, 0] width 0 height 0
type input "FUTURESLEEP PTY LTD"
radio input "true"
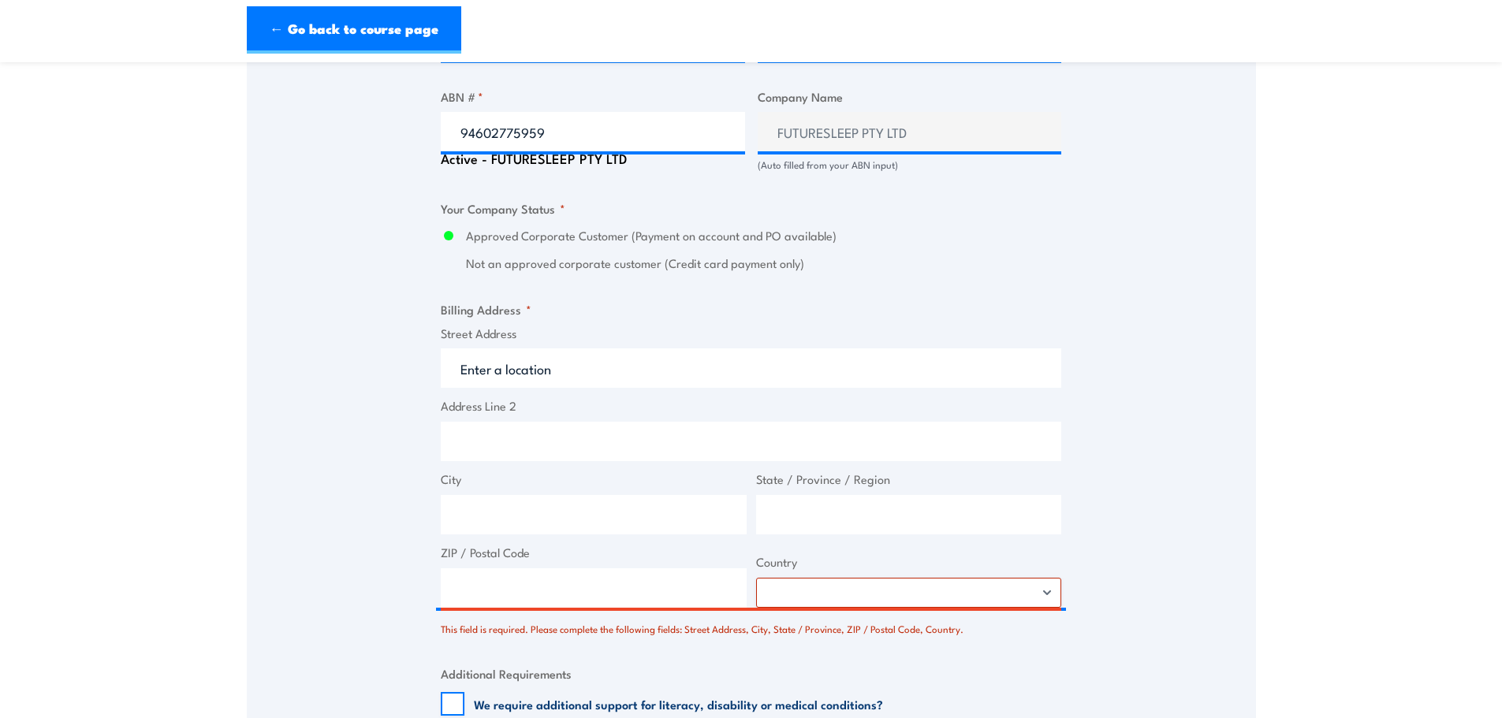
scroll to position [1080, 0]
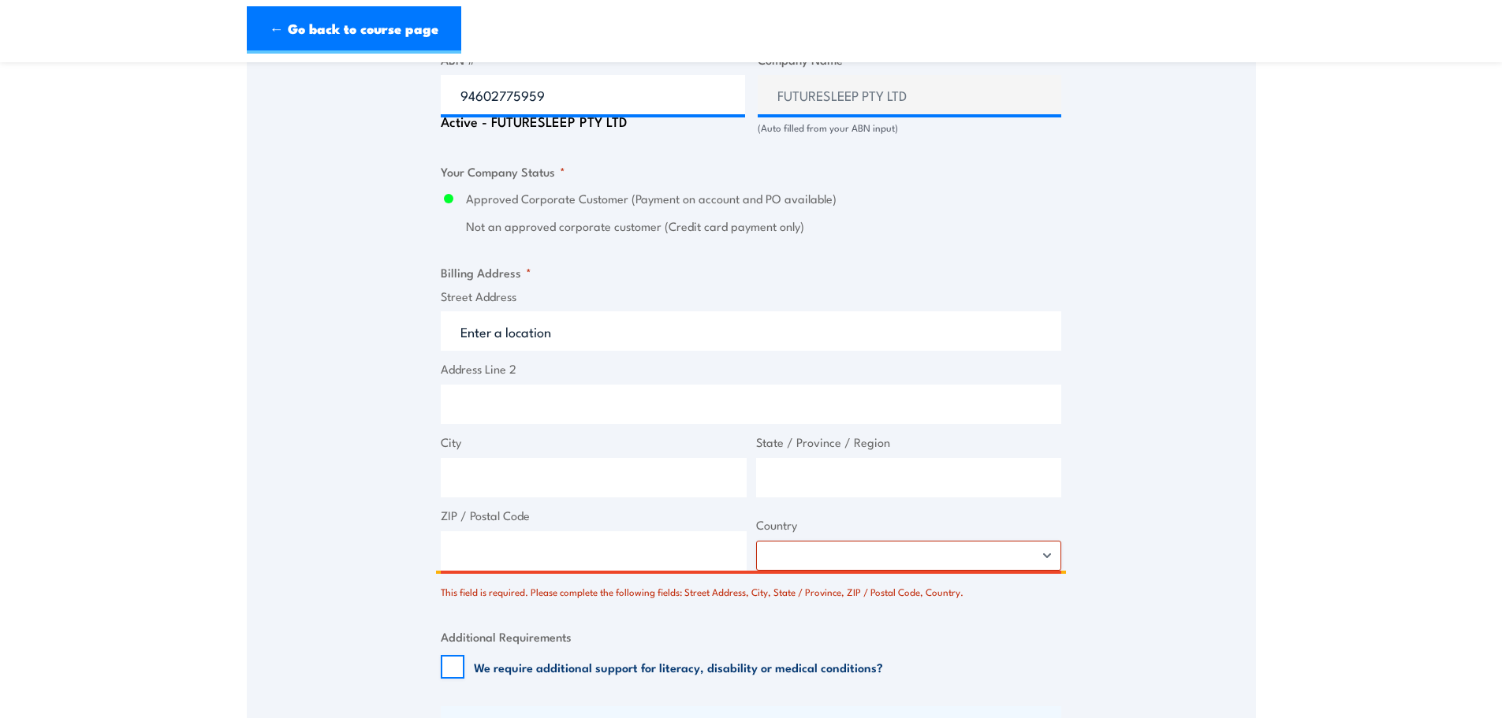
click at [563, 324] on input "Street Address" at bounding box center [751, 330] width 620 height 39
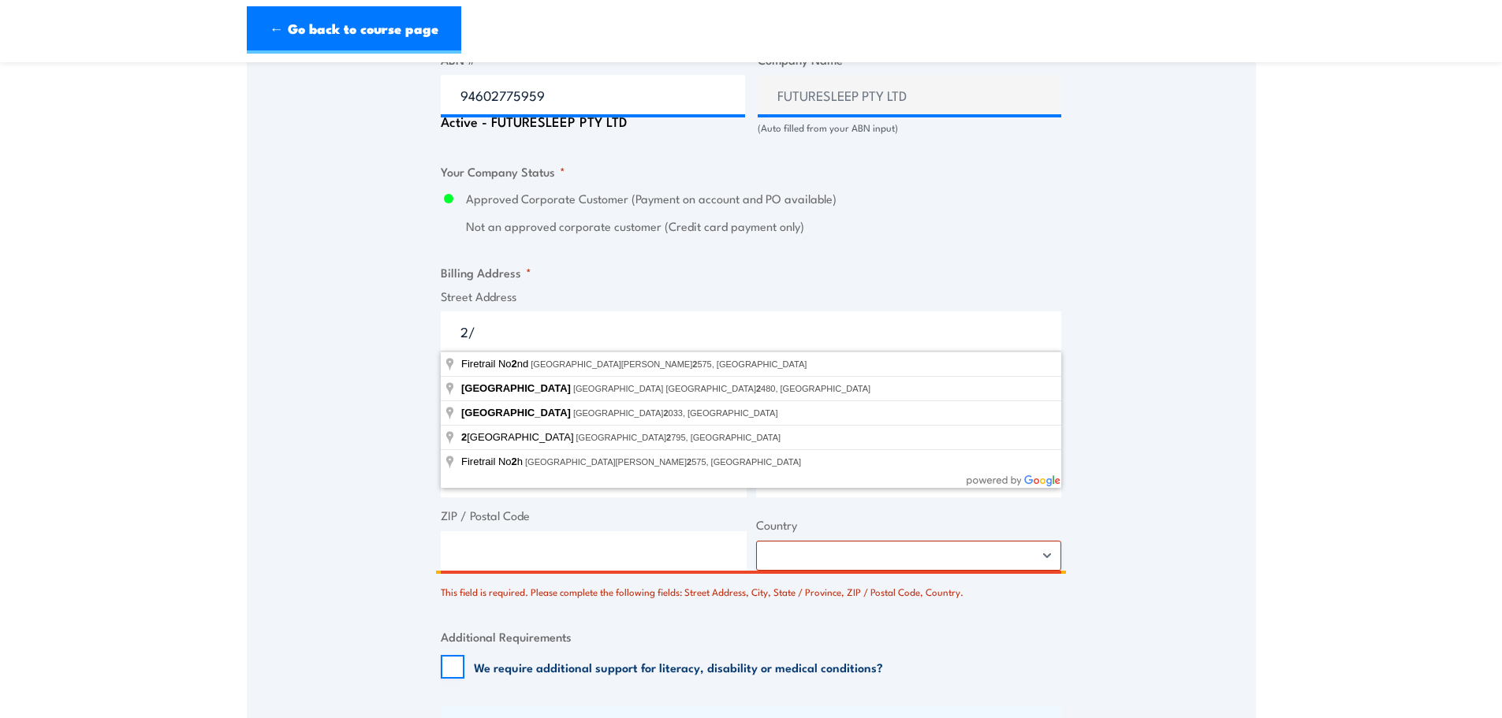
type input "2"
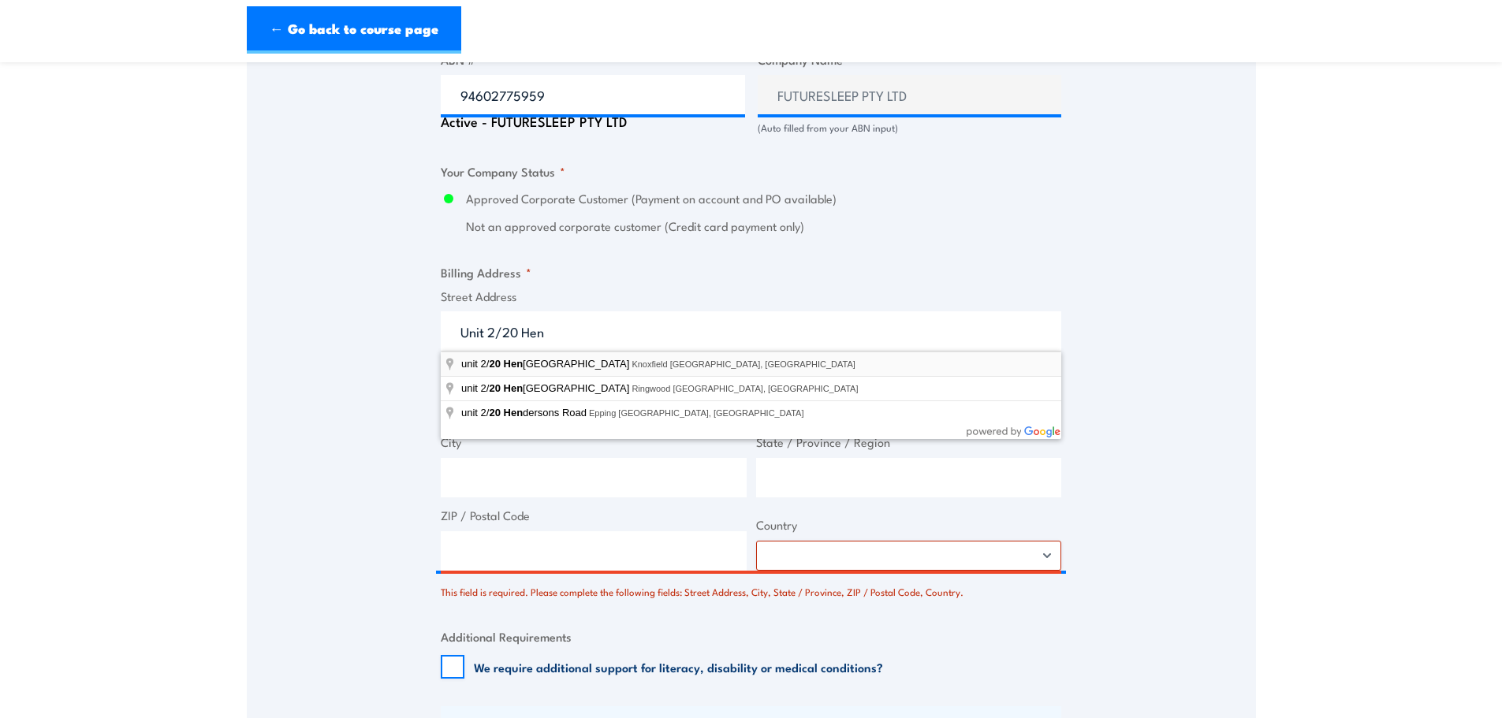
type input "unit 2/20 Henderson Road, Knoxfield VIC, Australia"
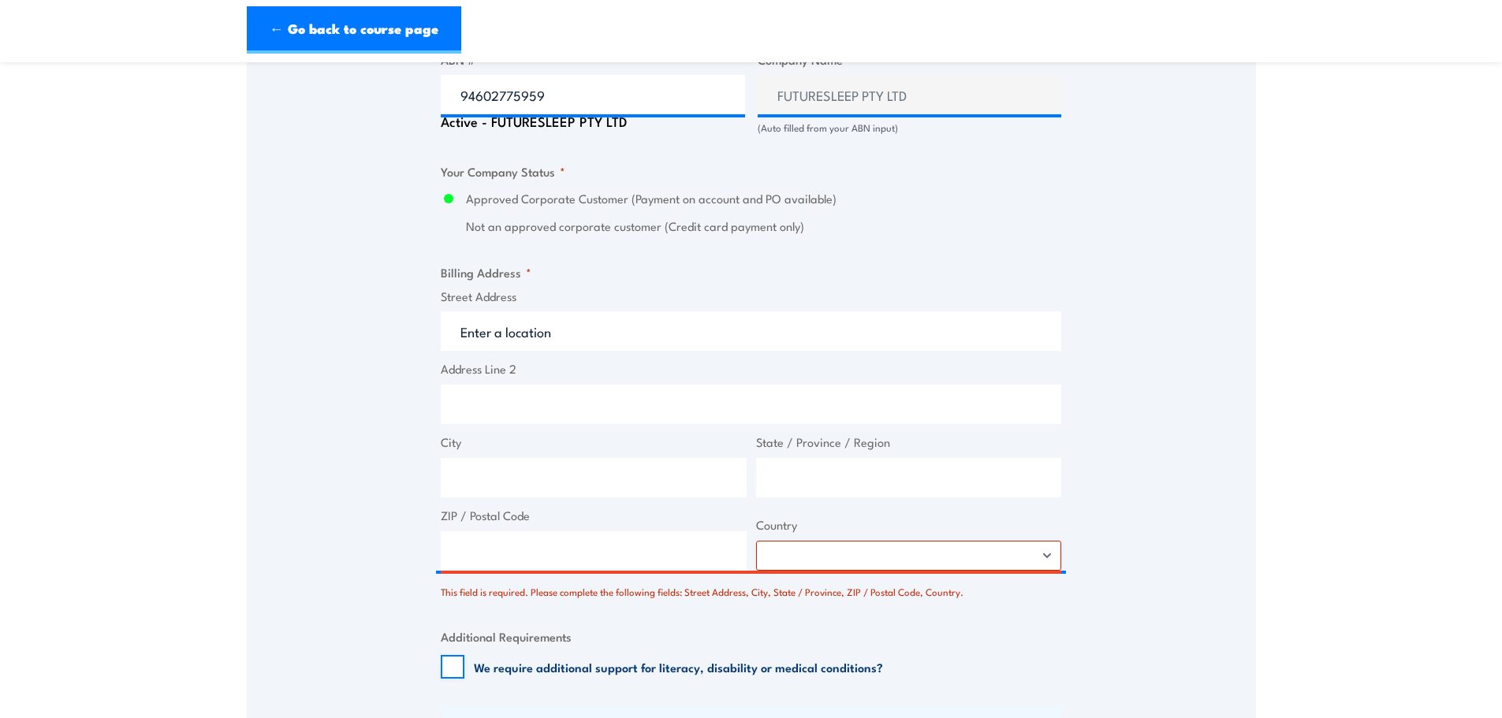
type input "20 Henderson Rd"
type input "Knoxfield"
type input "Victoria"
type input "3180"
select select "Australia"
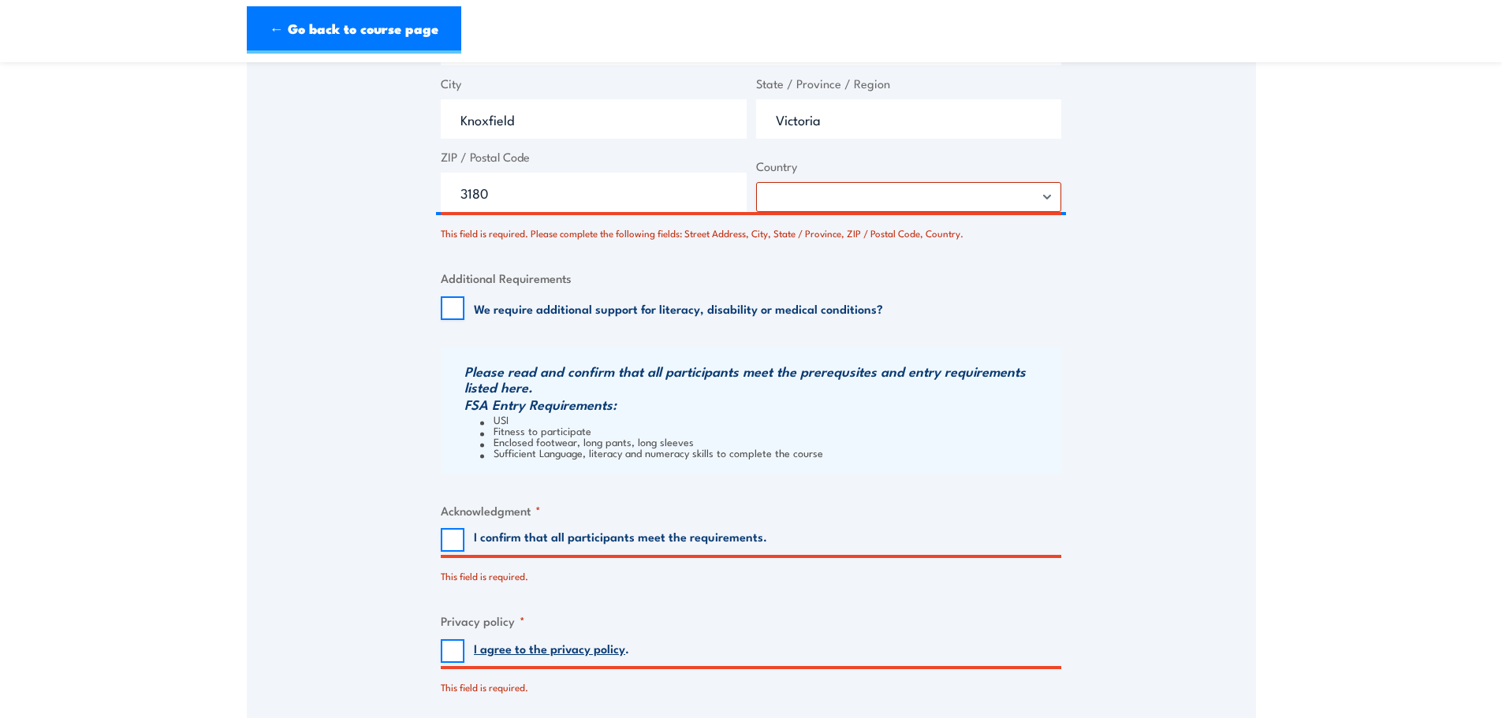
scroll to position [1474, 0]
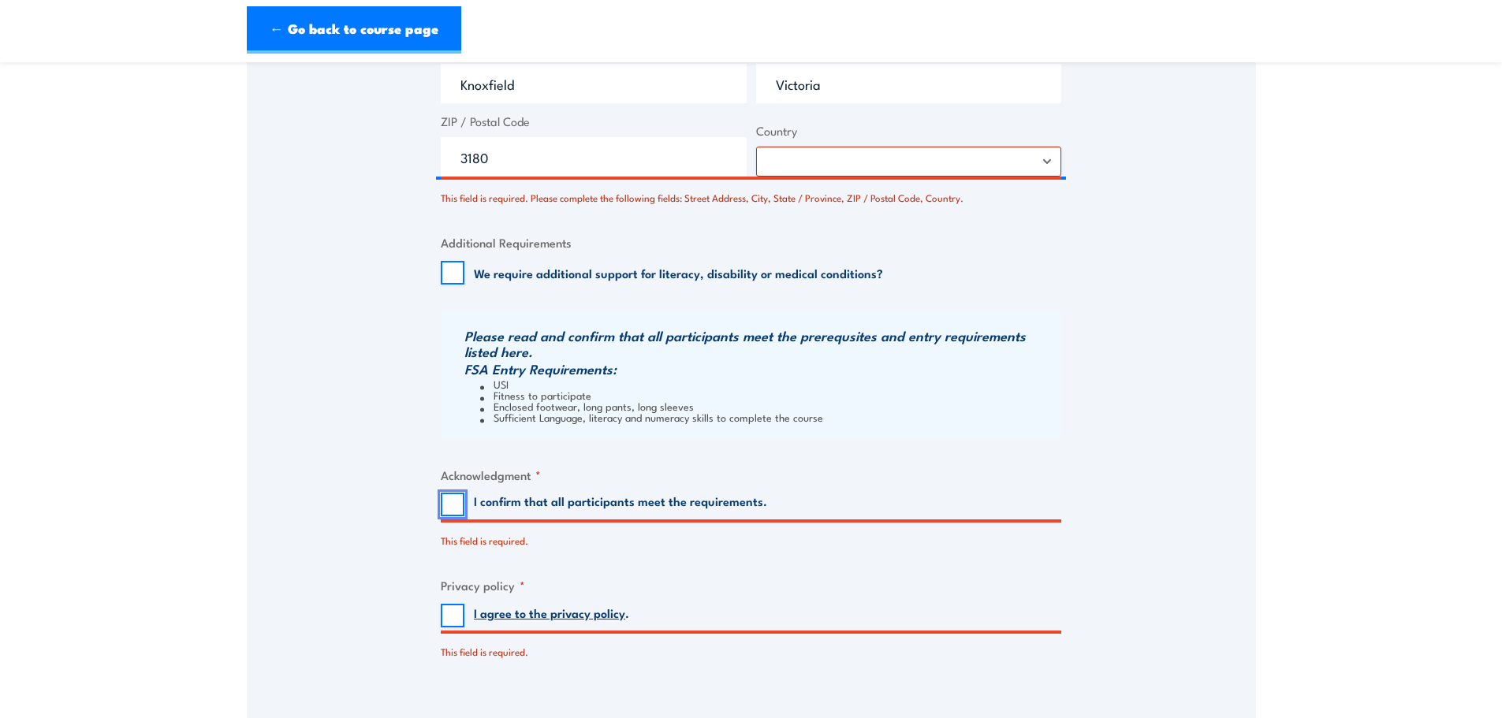
click at [448, 505] on input "I confirm that all participants meet the requirements." at bounding box center [453, 505] width 24 height 24
checkbox input "true"
click at [457, 623] on input "I agree to the privacy policy ." at bounding box center [453, 616] width 24 height 24
checkbox input "true"
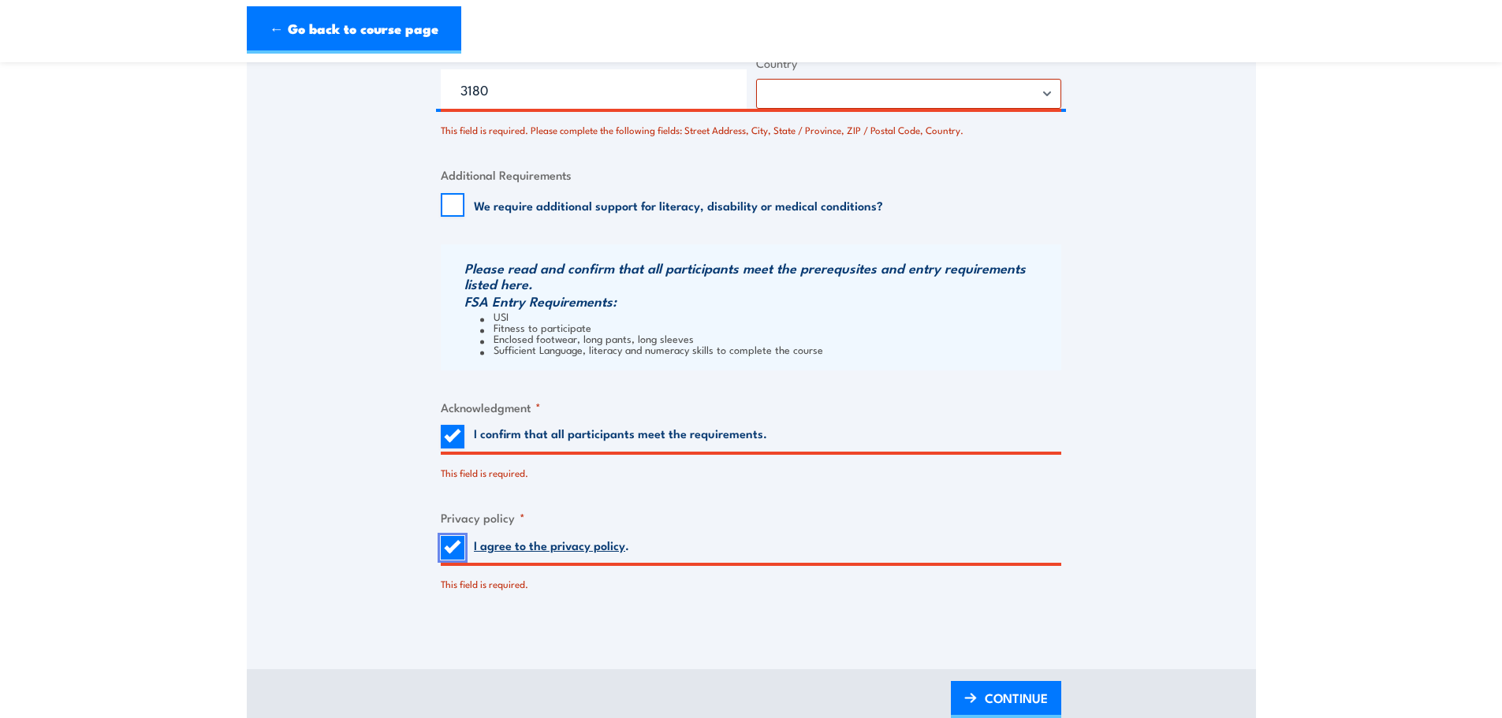
scroll to position [1553, 0]
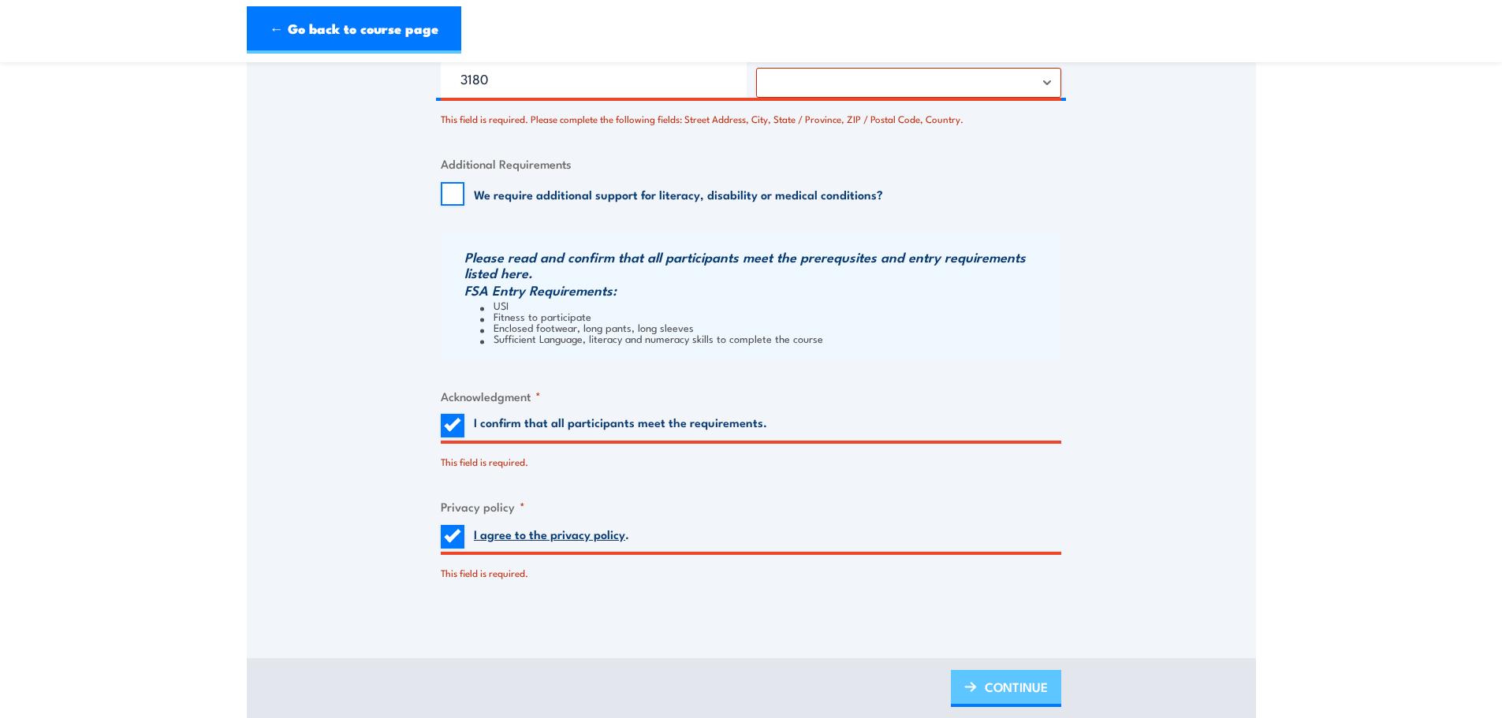
click at [988, 690] on span "CONTINUE" at bounding box center [1015, 687] width 63 height 42
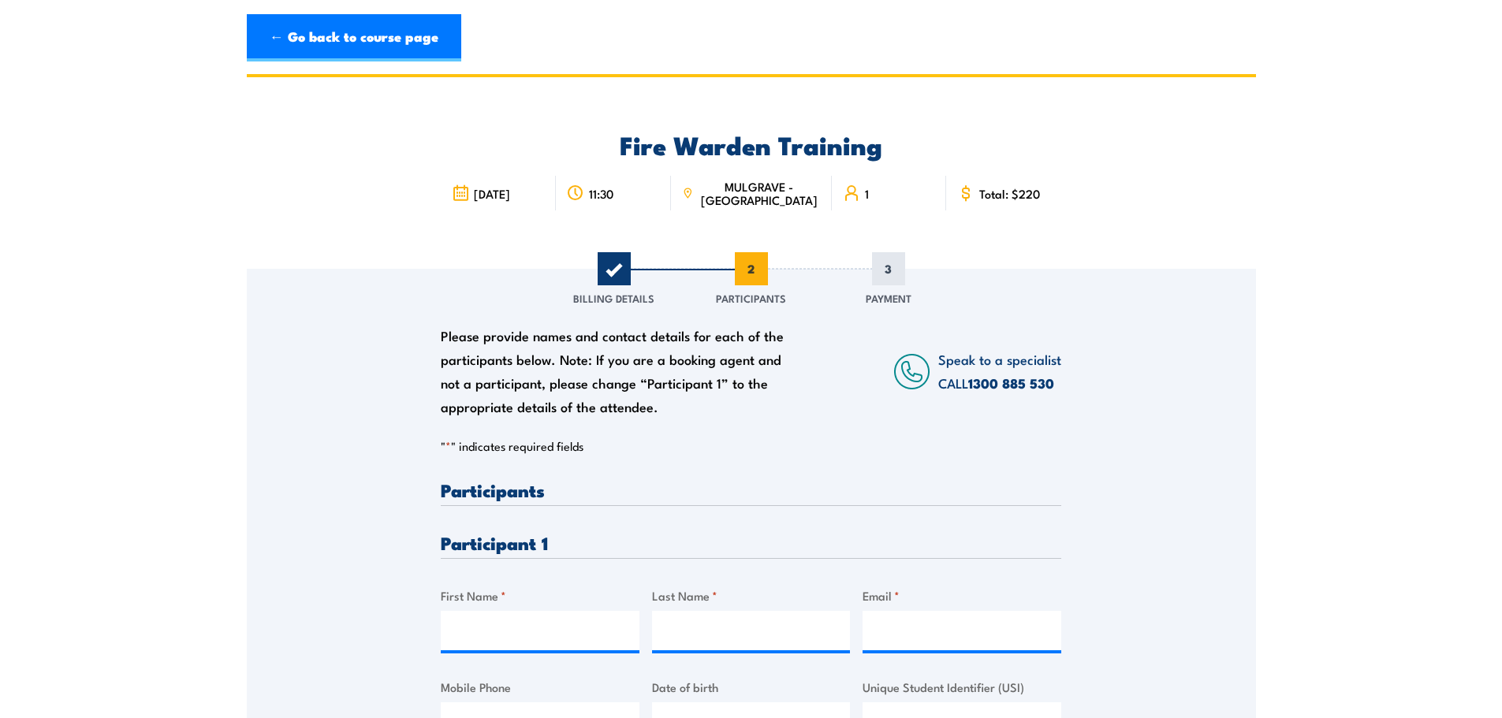
scroll to position [0, 0]
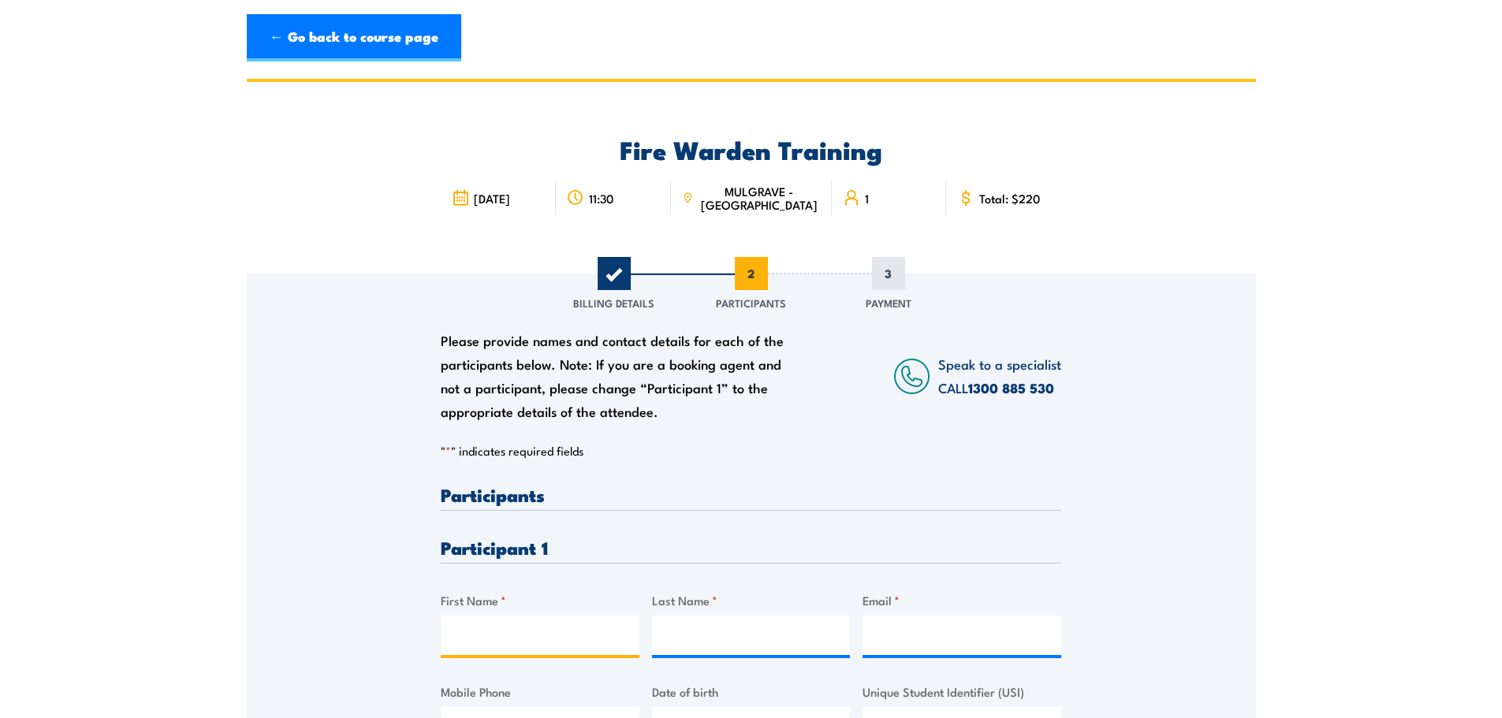
click at [522, 634] on input "First Name *" at bounding box center [540, 635] width 199 height 39
type input "Rebekah"
type input "Butterworth"
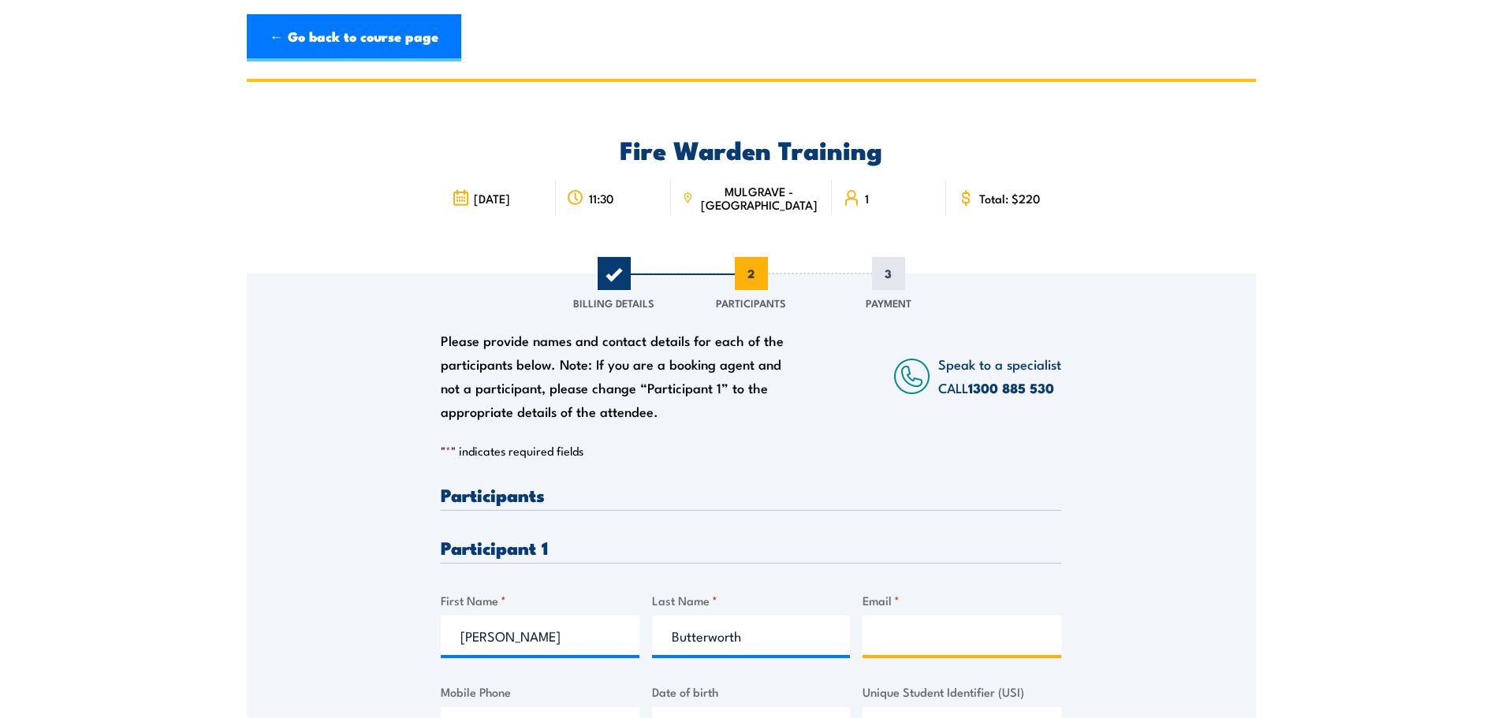
click at [994, 635] on input "Email *" at bounding box center [961, 635] width 199 height 39
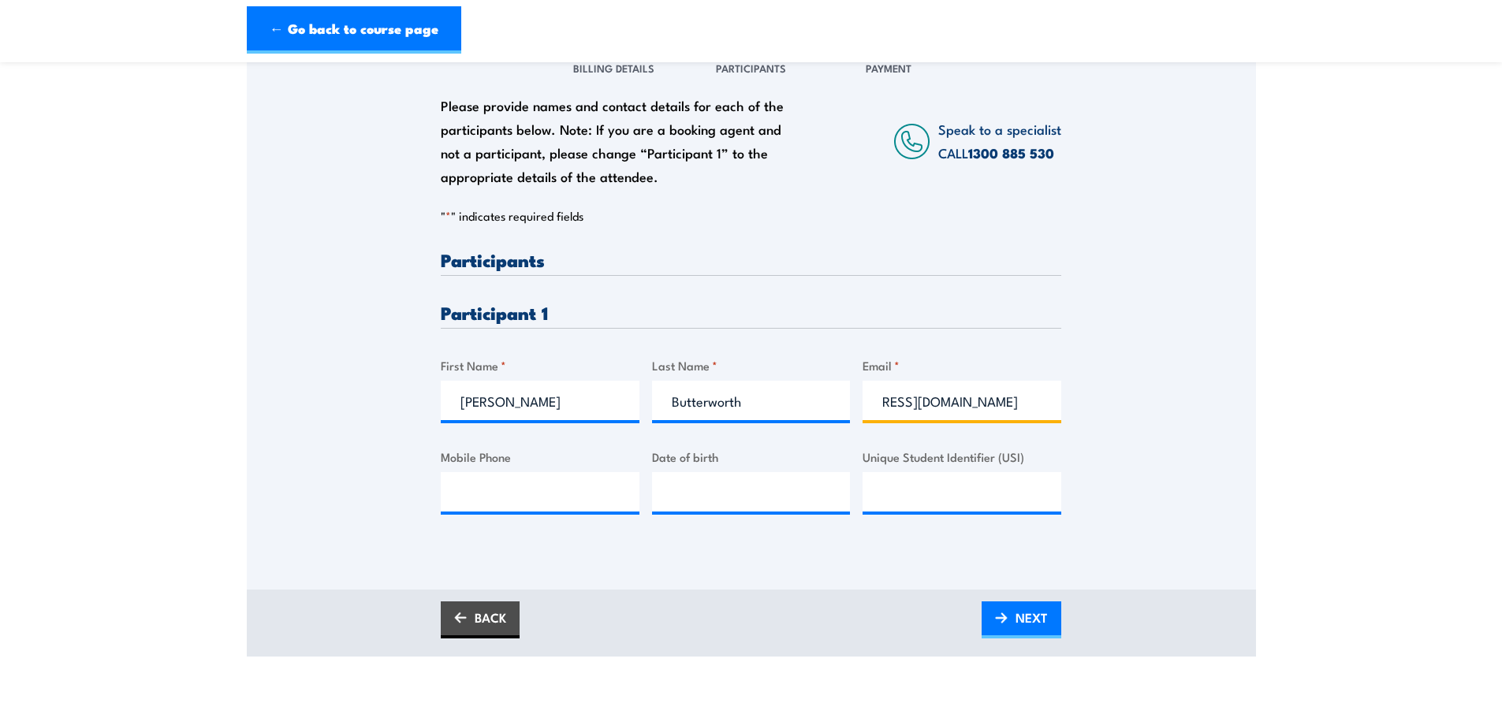
scroll to position [236, 0]
type input "rebekahbutterworth@futuresleep.com.au"
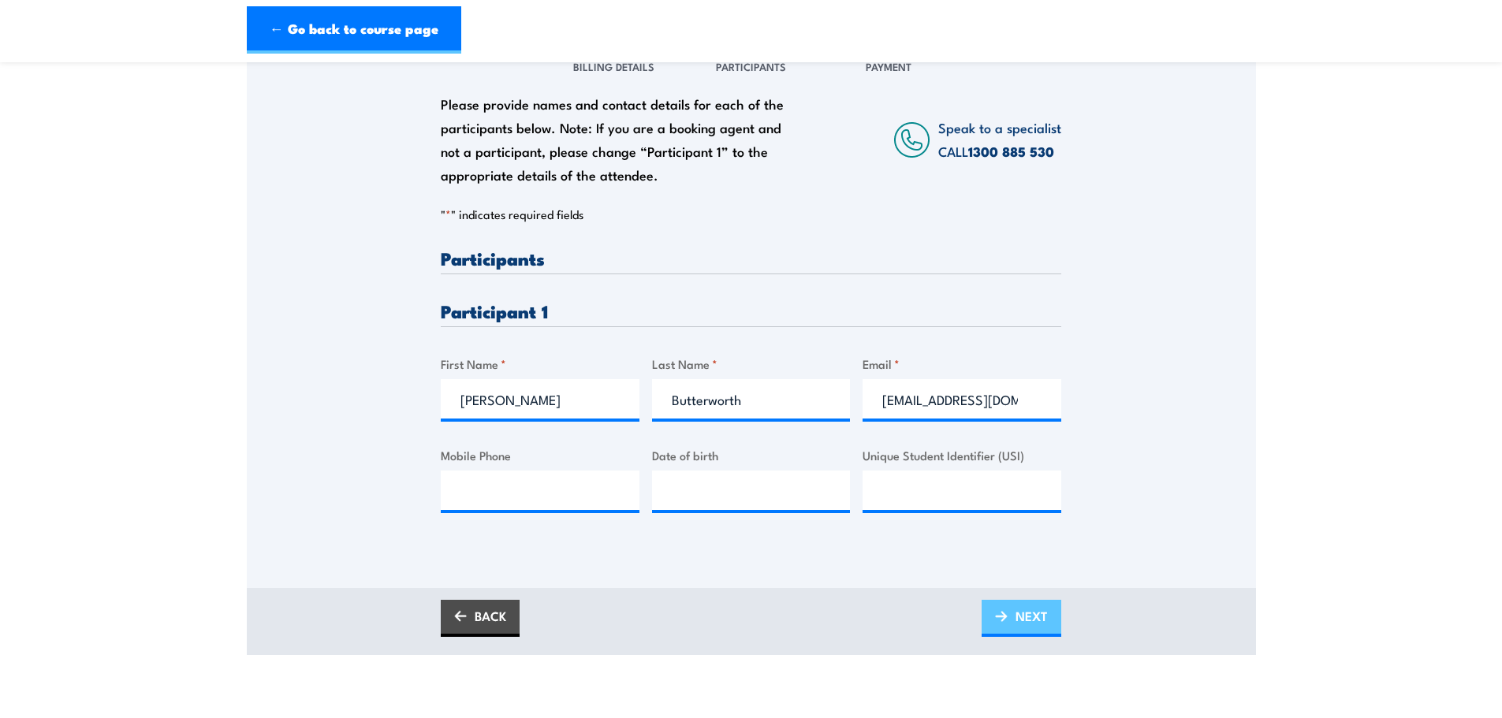
click at [1025, 619] on span "NEXT" at bounding box center [1031, 616] width 32 height 42
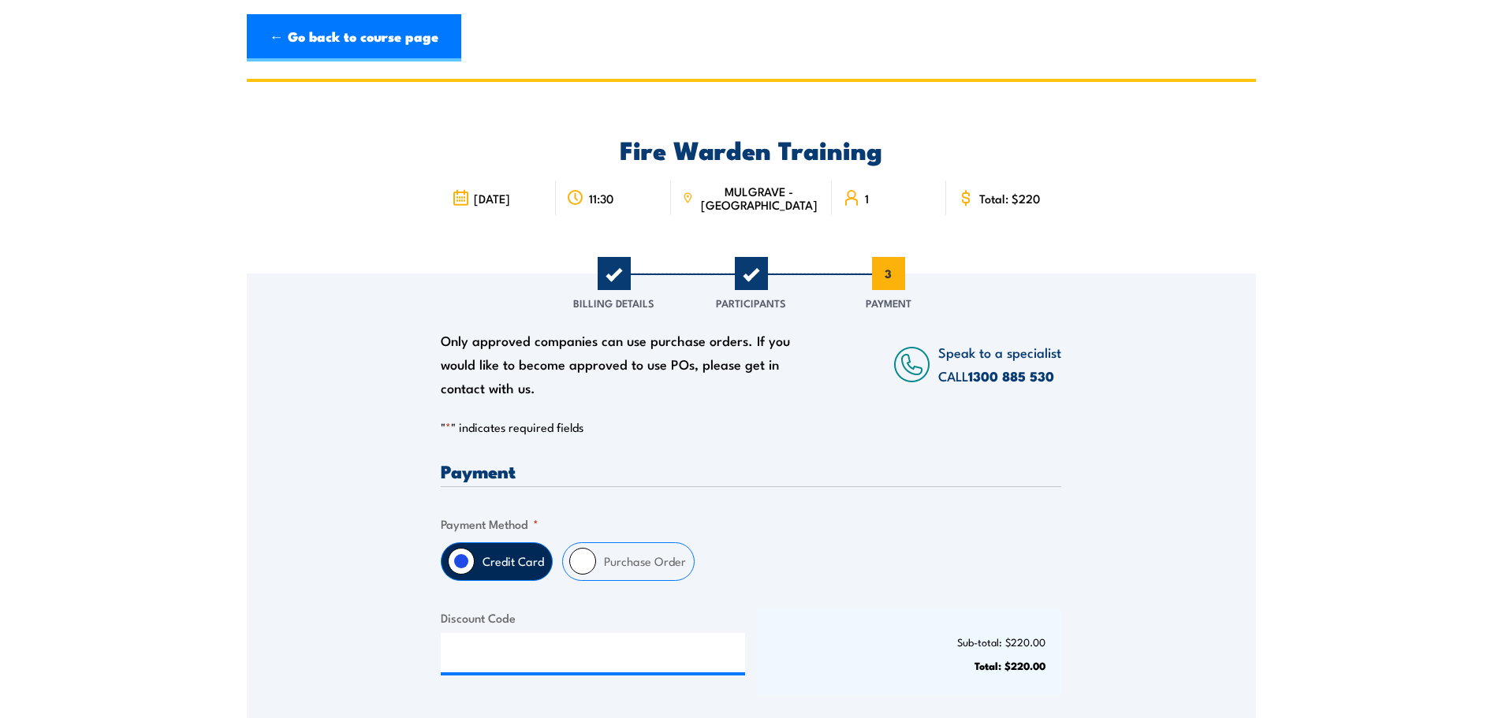
click at [594, 560] on input "Purchase Order" at bounding box center [582, 561] width 27 height 27
radio input "true"
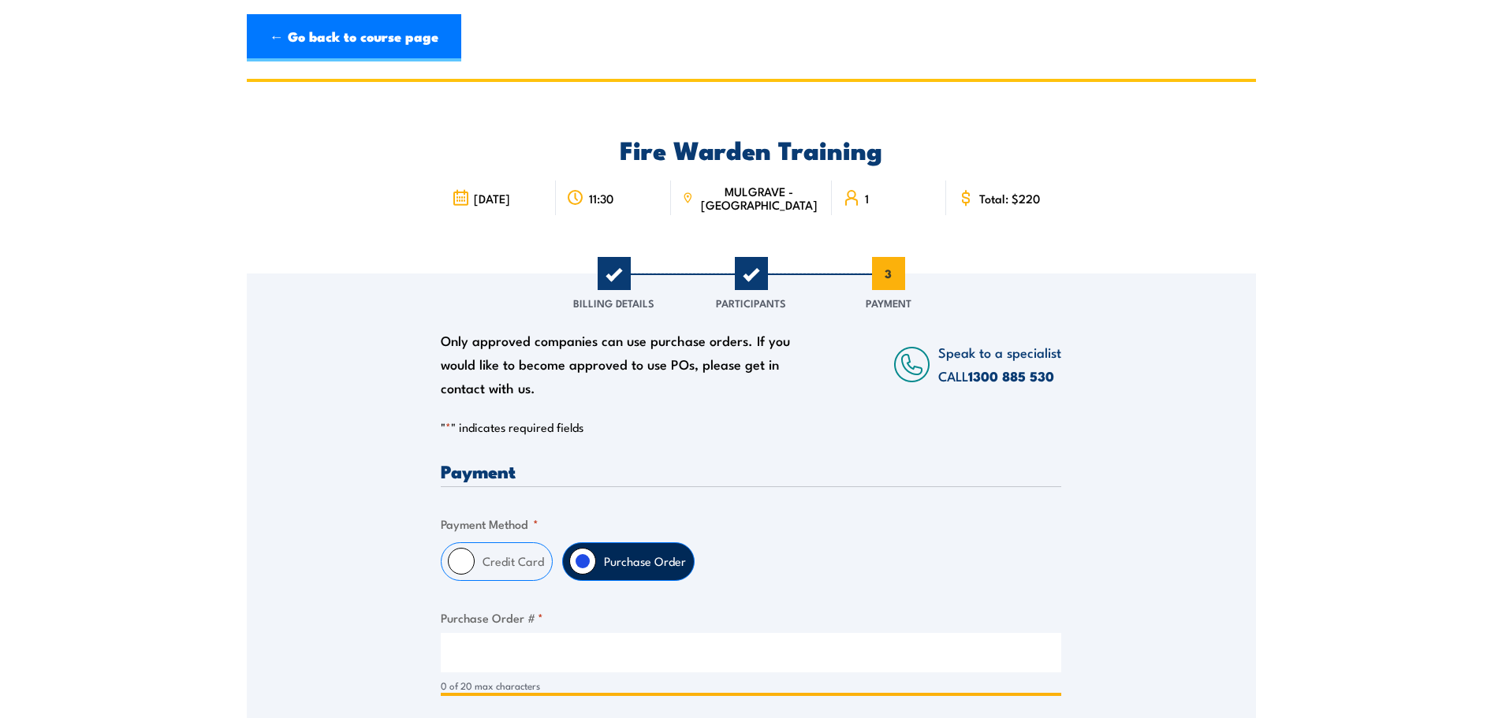
click at [557, 642] on input "Purchase Order # *" at bounding box center [751, 652] width 620 height 39
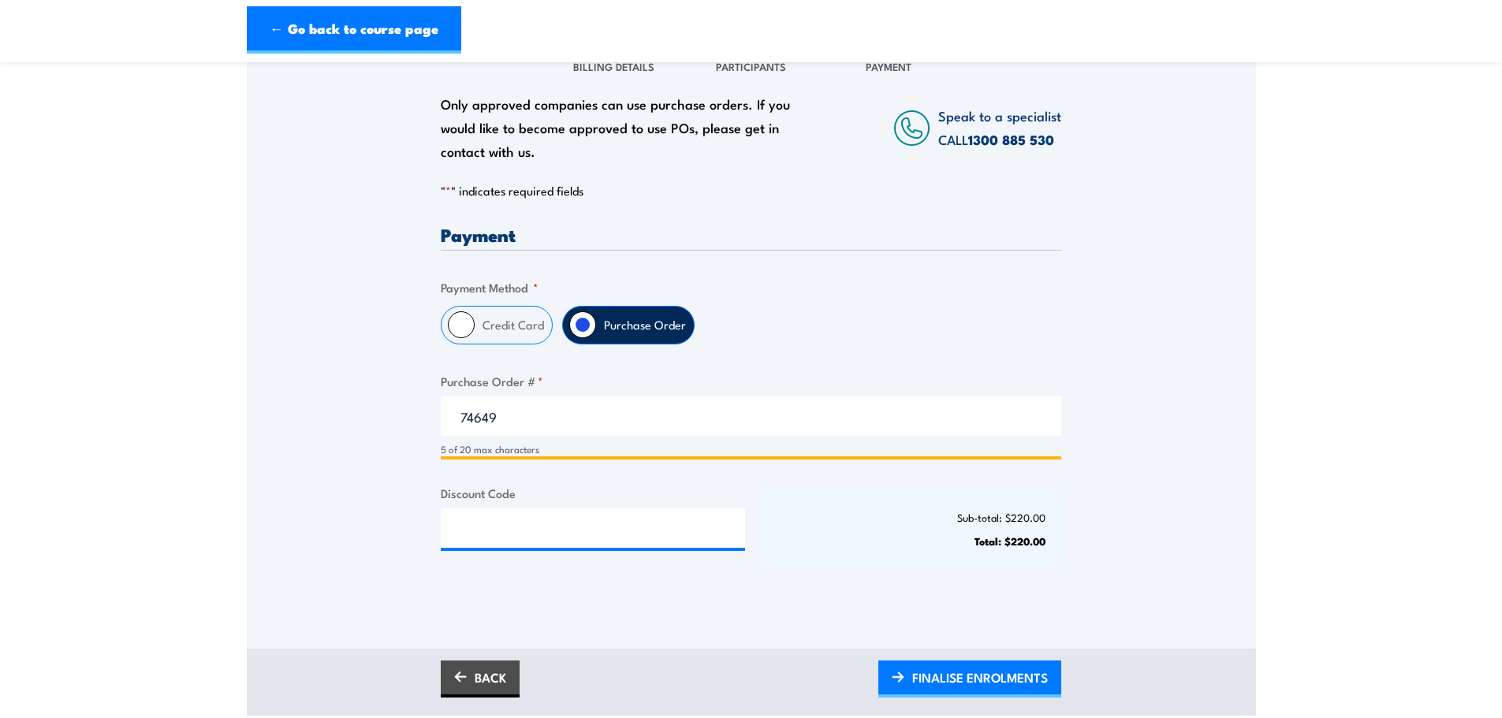
scroll to position [315, 0]
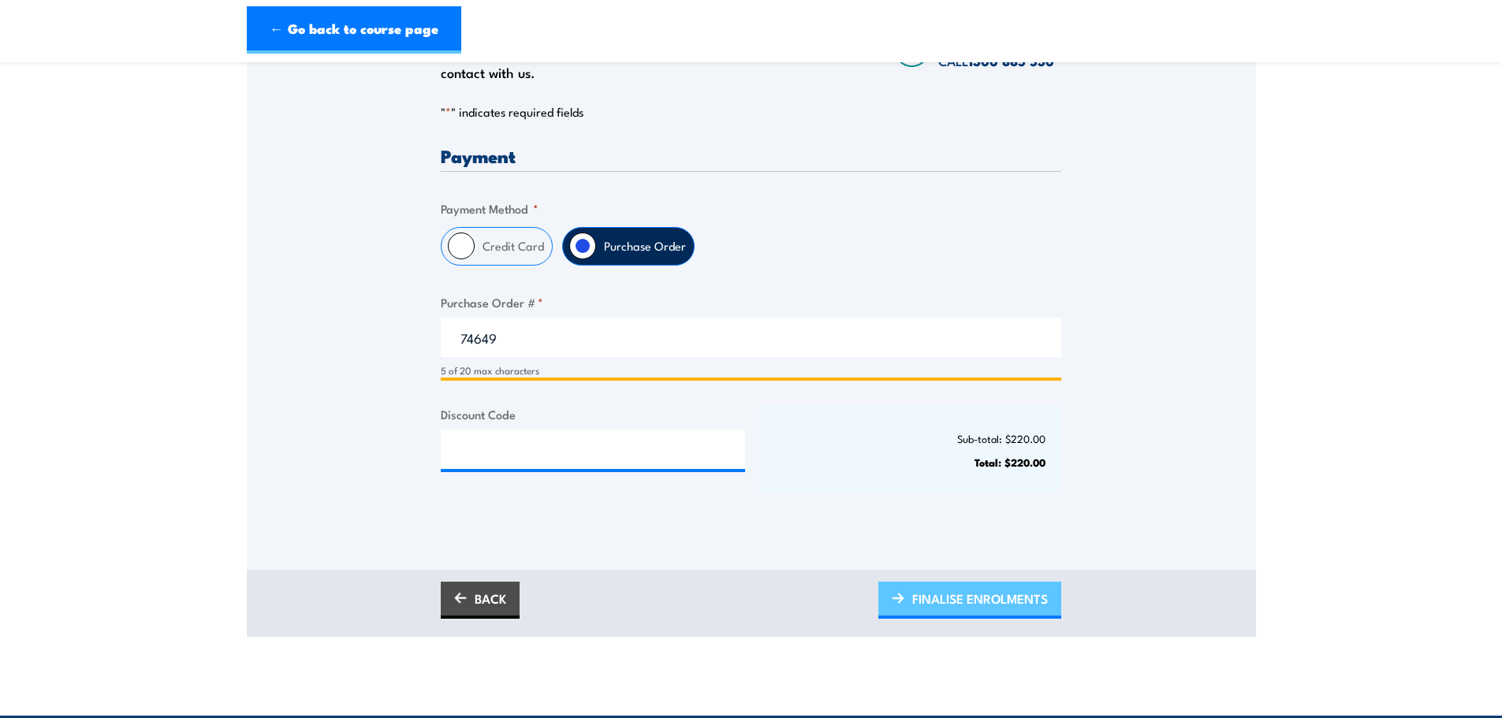
type input "74649"
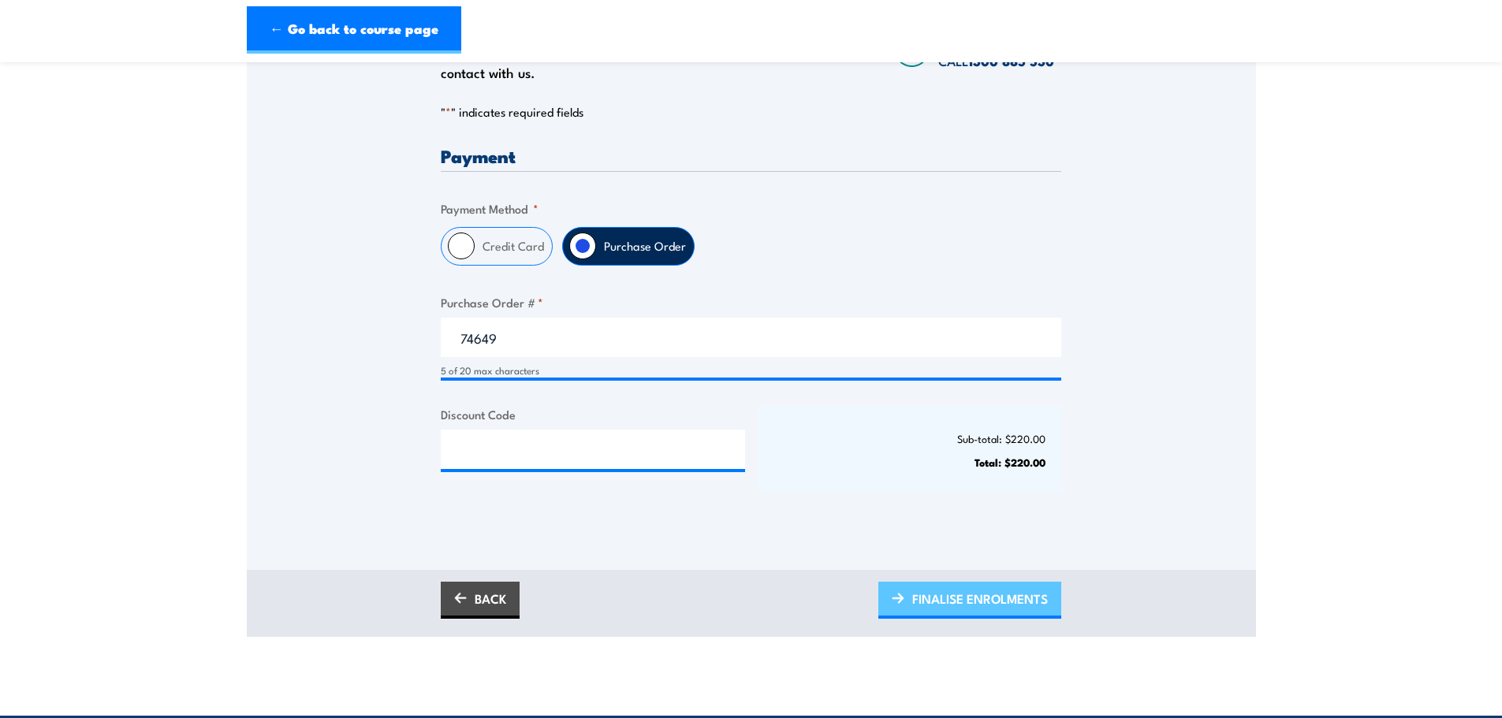
click at [964, 604] on span "FINALISE ENROLMENTS" at bounding box center [980, 599] width 136 height 42
